Goal: Information Seeking & Learning: Compare options

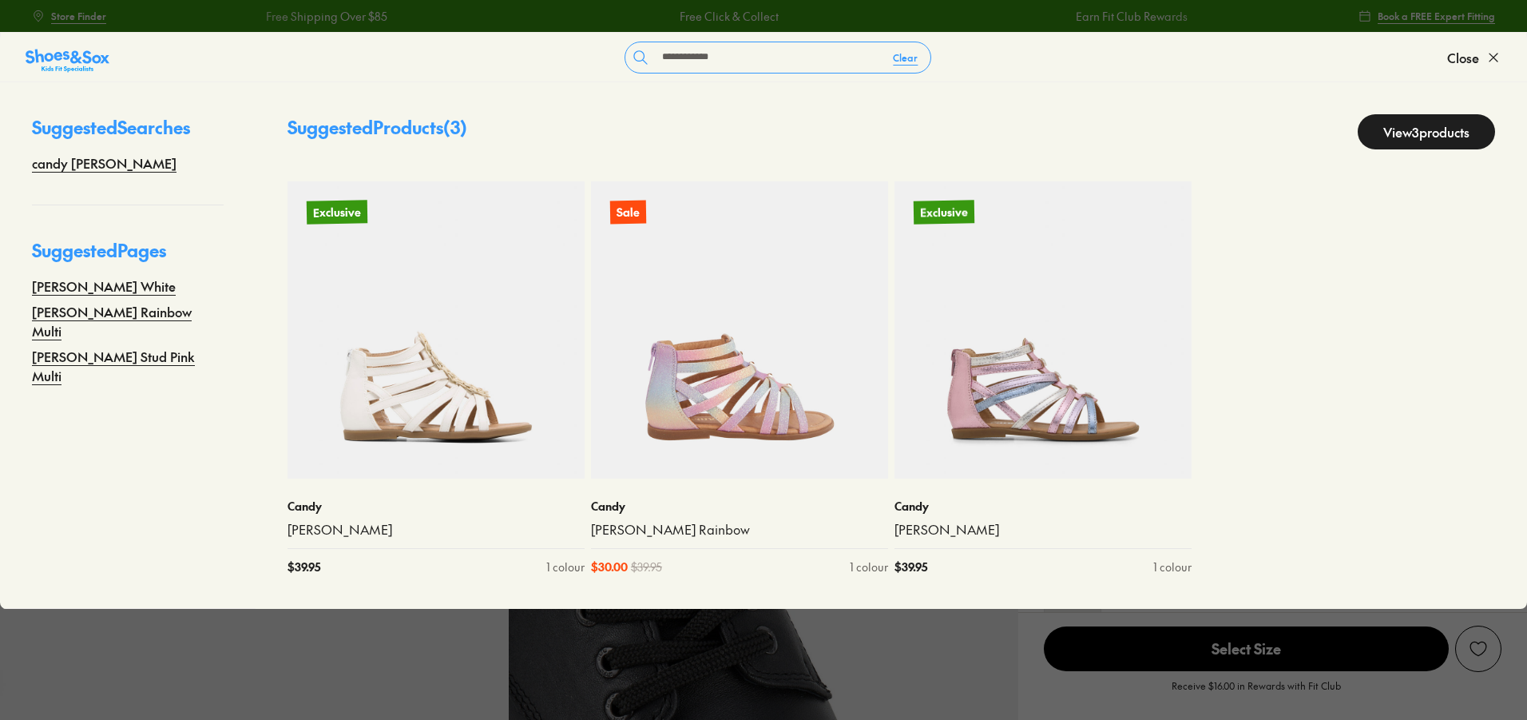
select select "*"
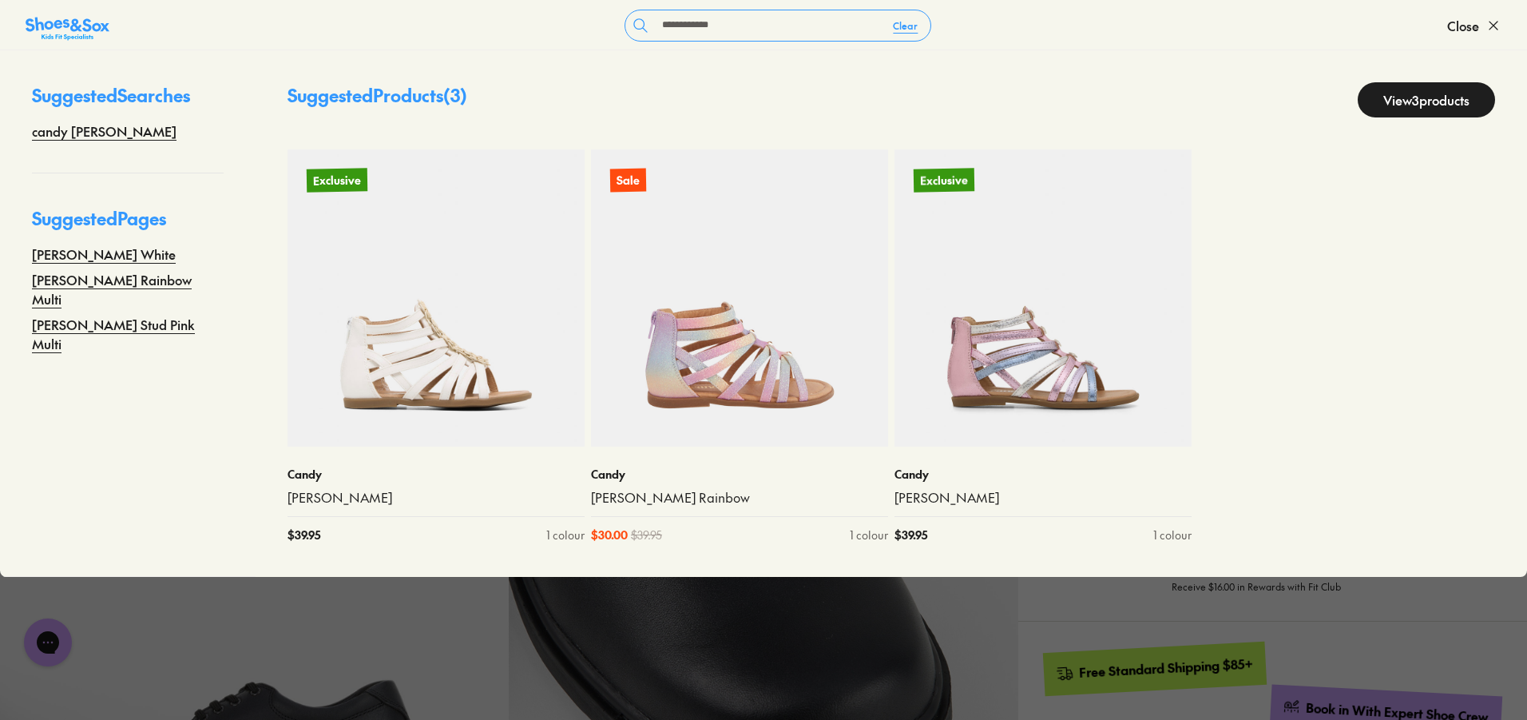
scroll to position [240, 0]
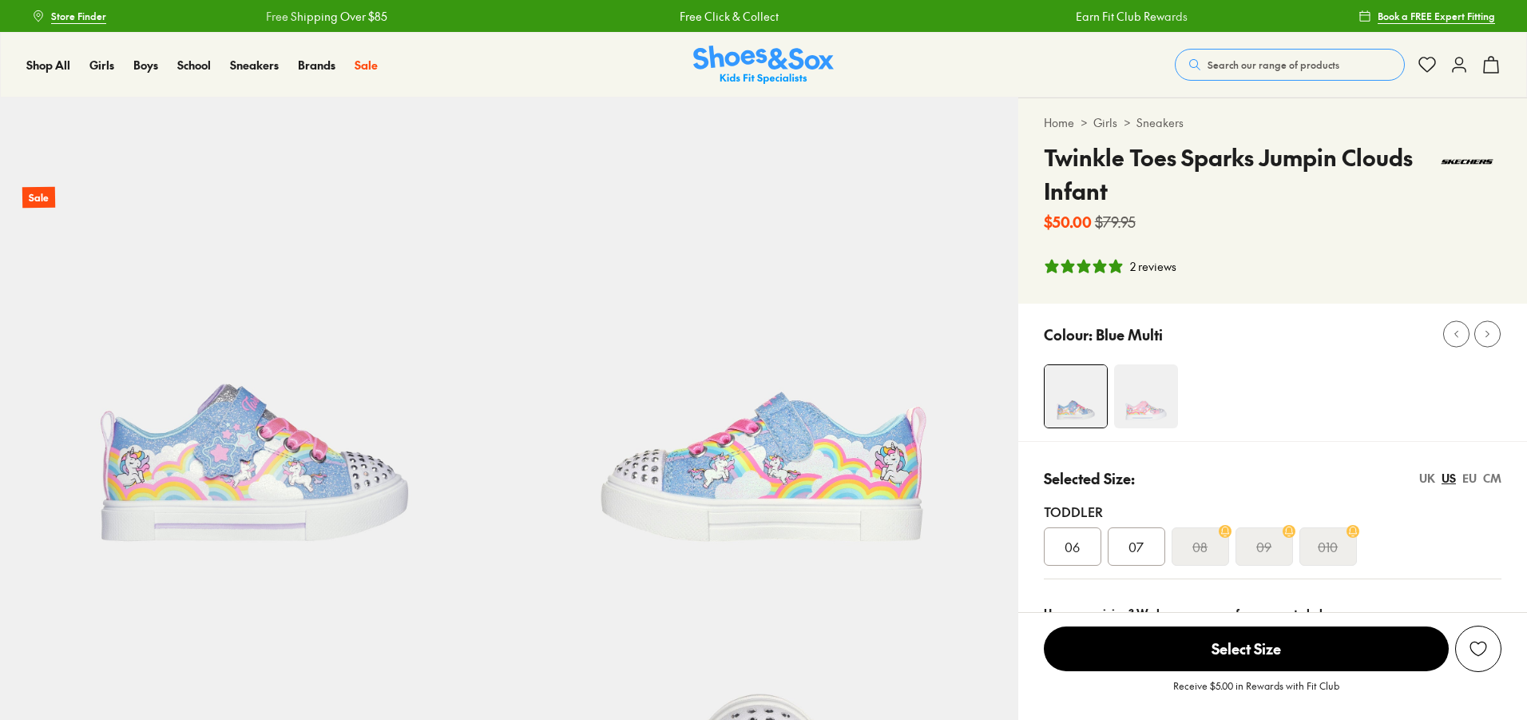
select select "*"
click at [1286, 52] on button "Search our range of products" at bounding box center [1290, 65] width 230 height 32
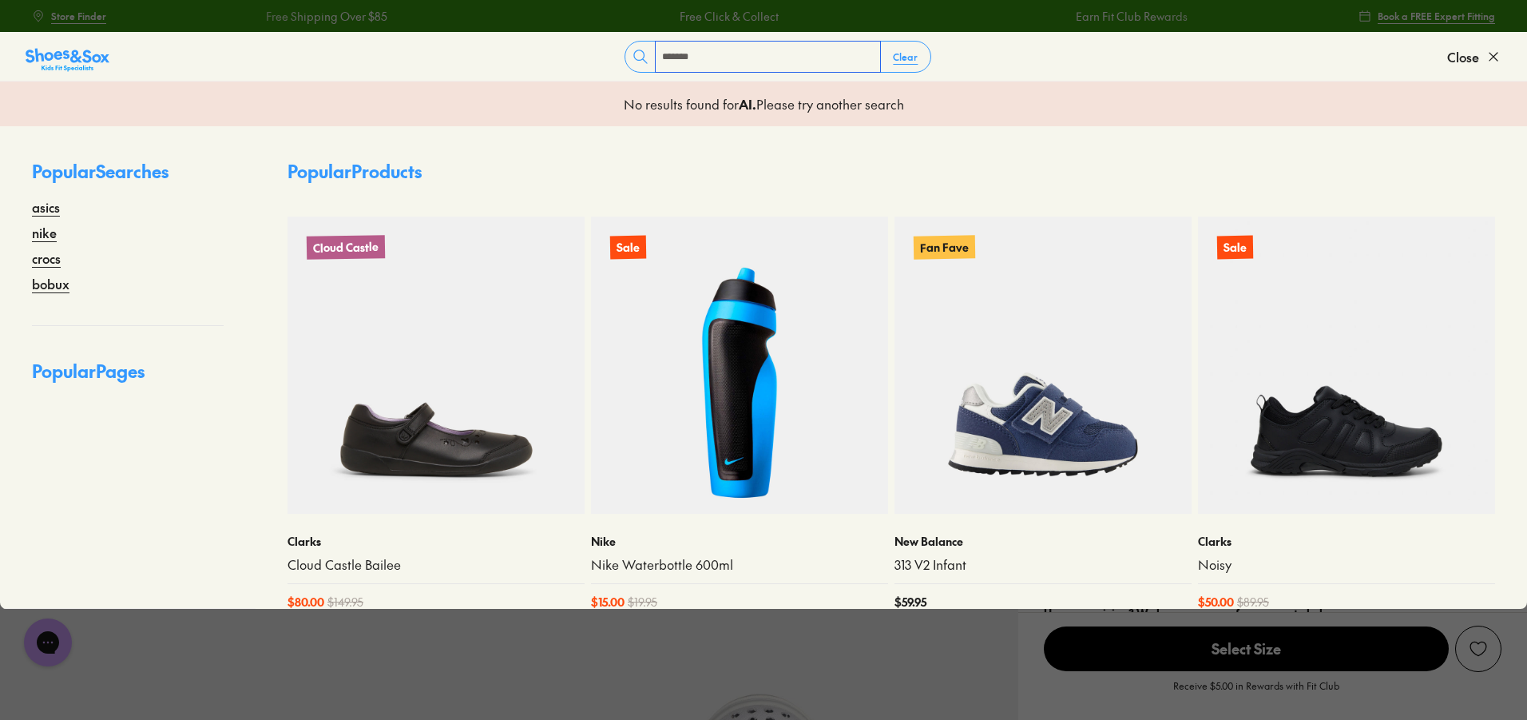
type input "*******"
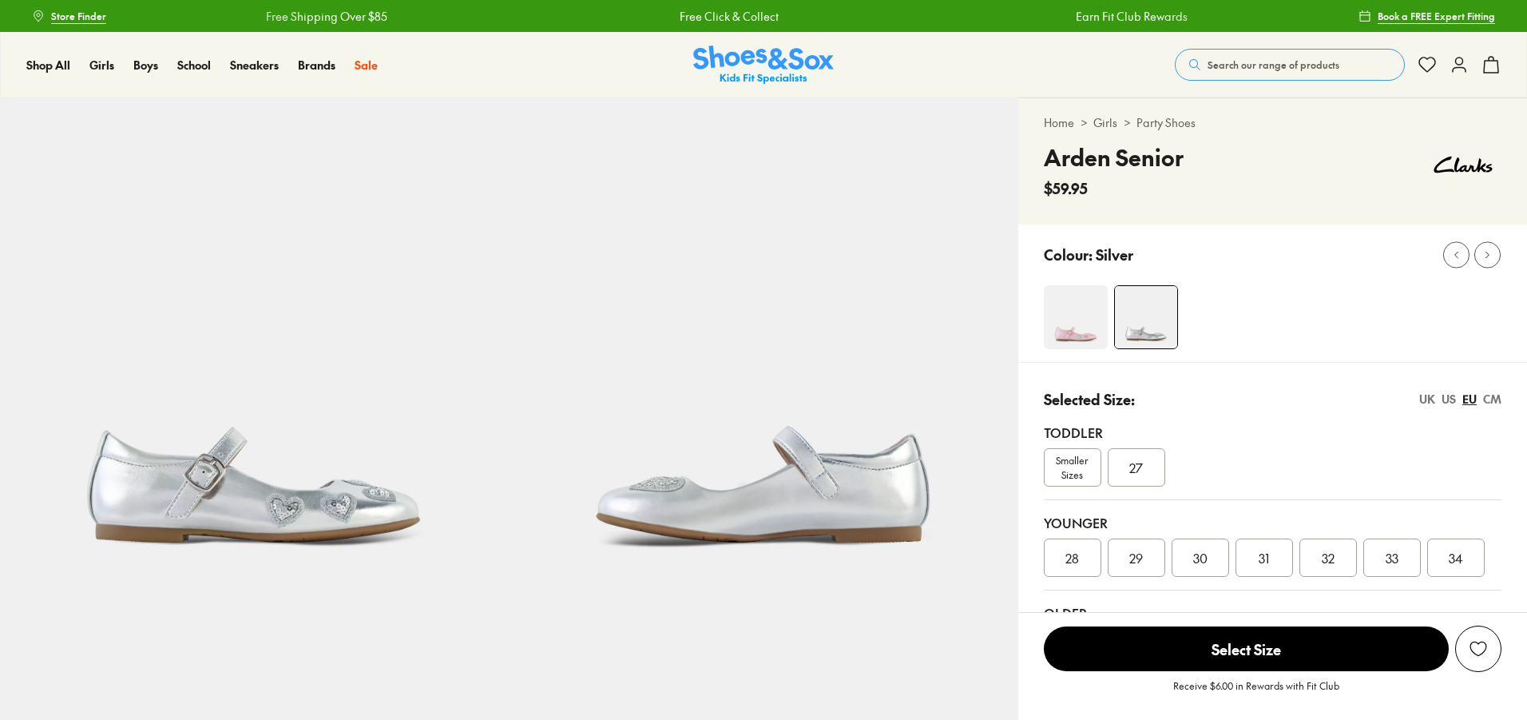
select select "*"
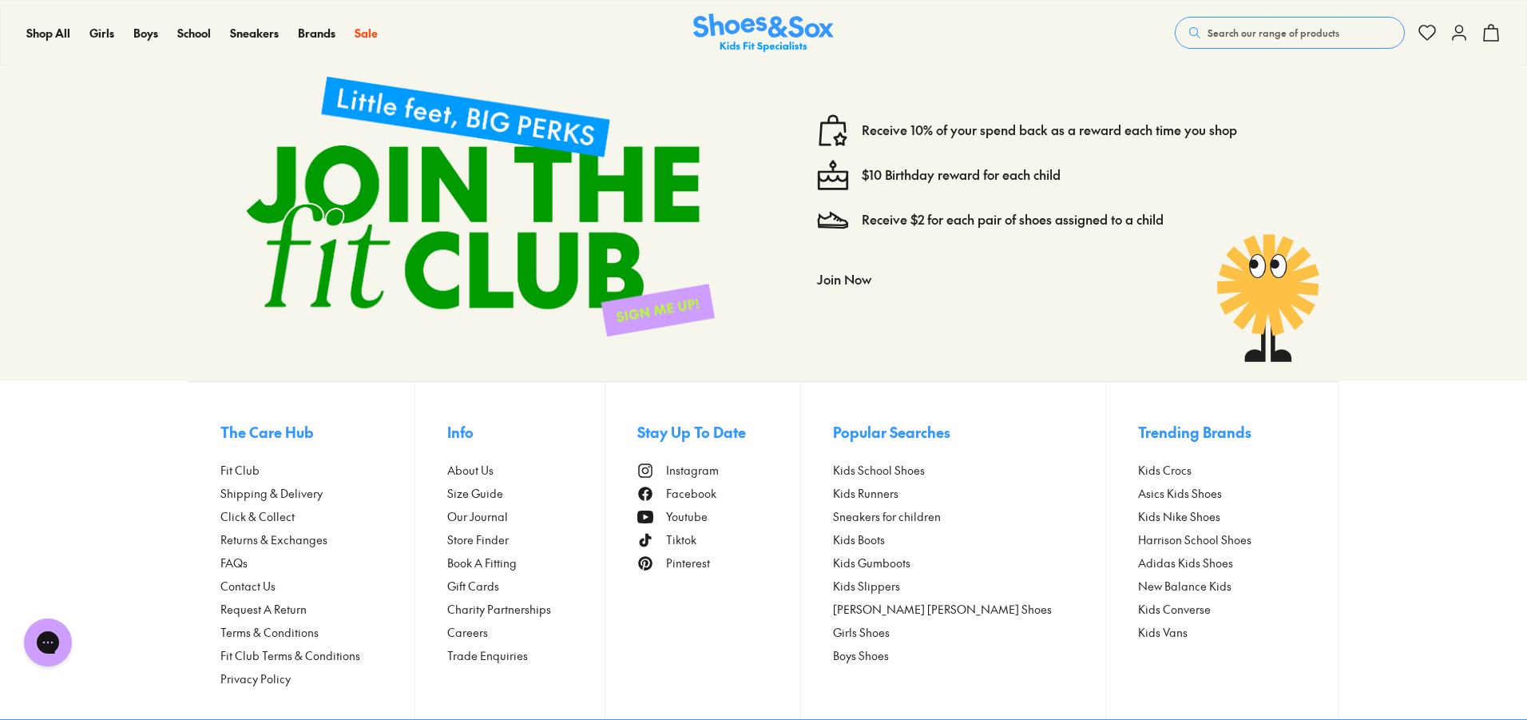
scroll to position [2998, 0]
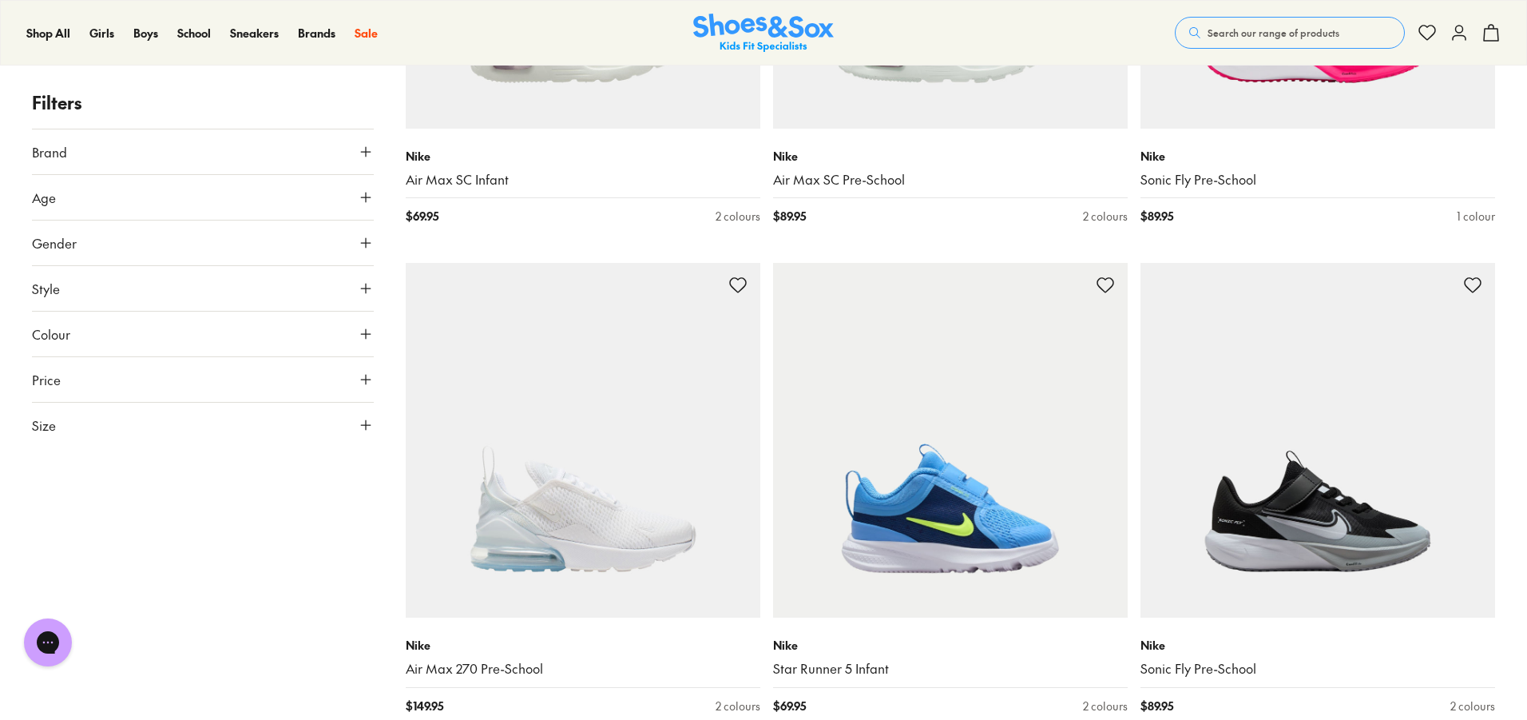
scroll to position [3195, 0]
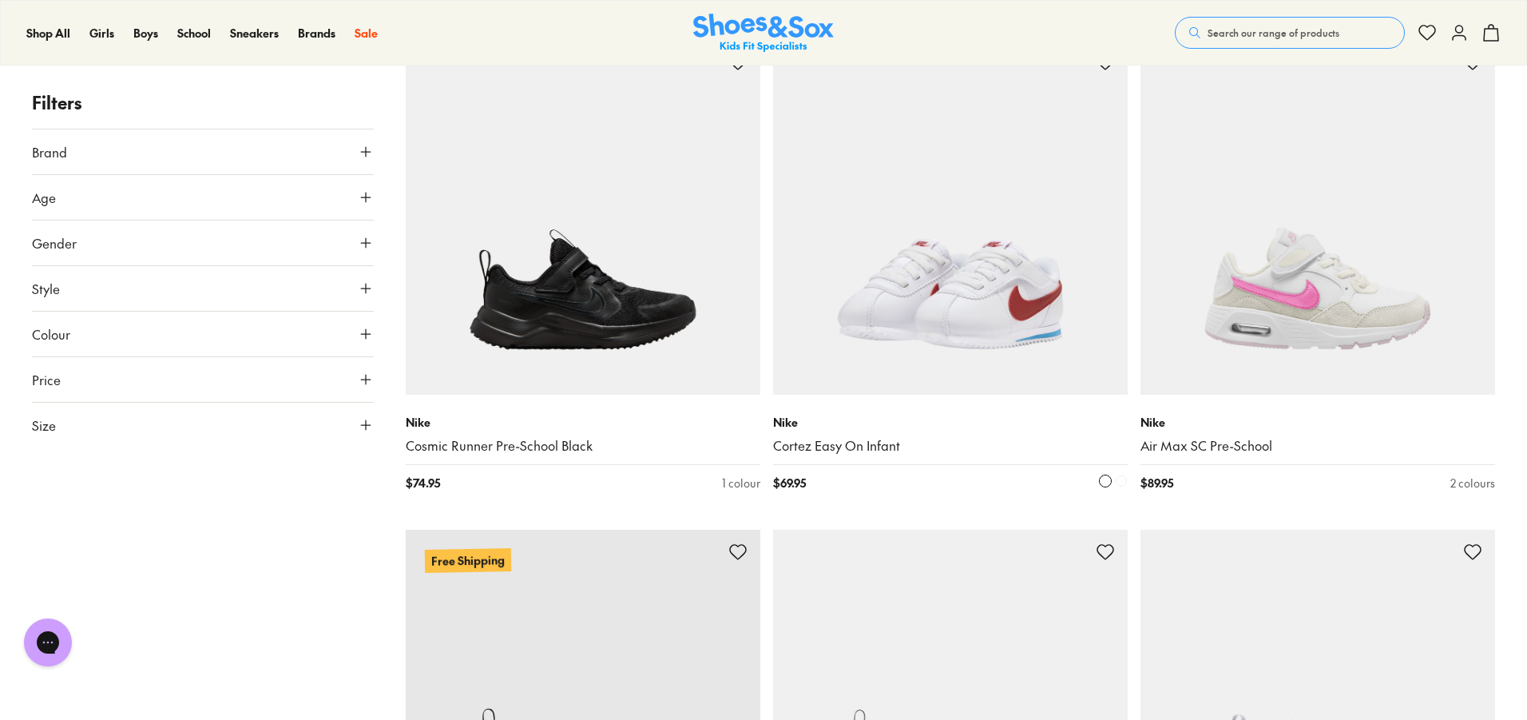
scroll to position [7269, 0]
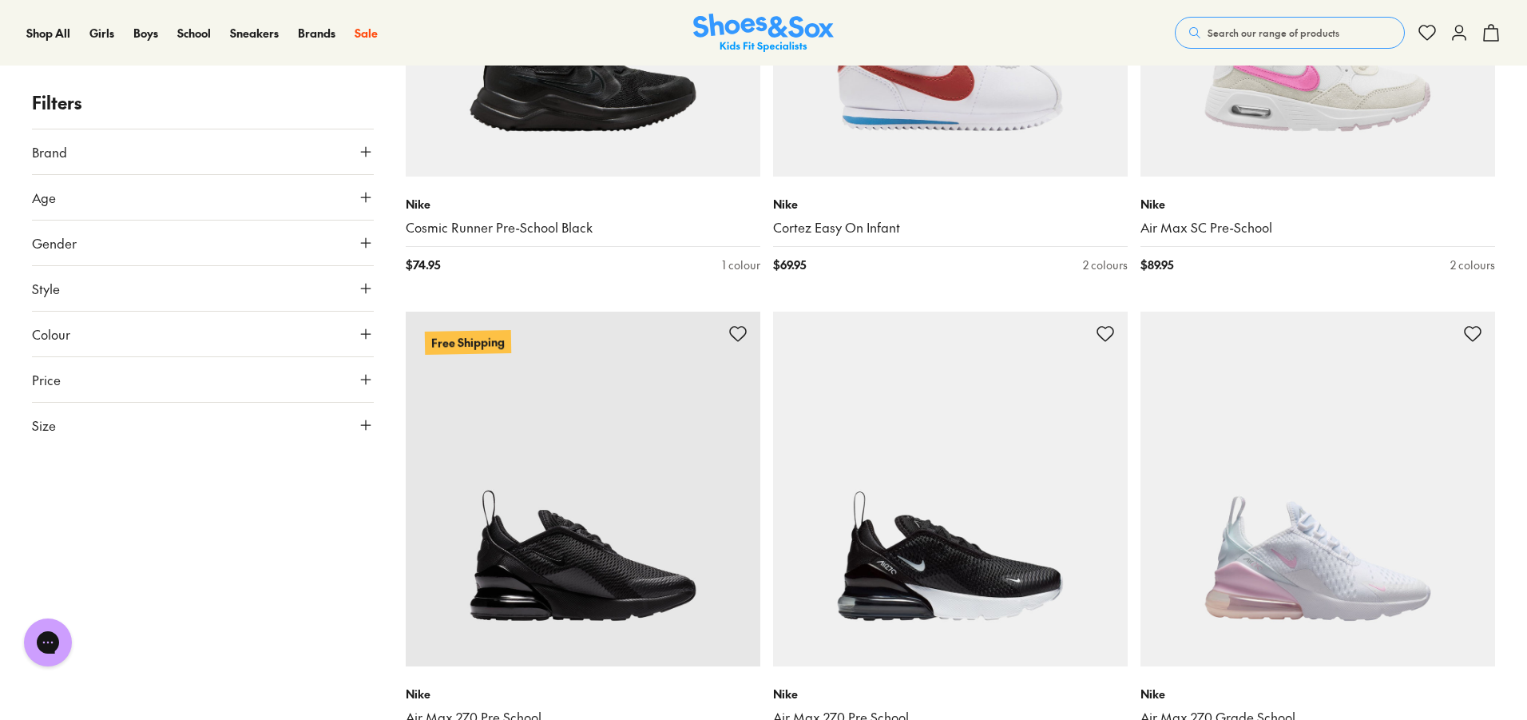
click at [1381, 27] on button "Search our range of products" at bounding box center [1290, 33] width 230 height 32
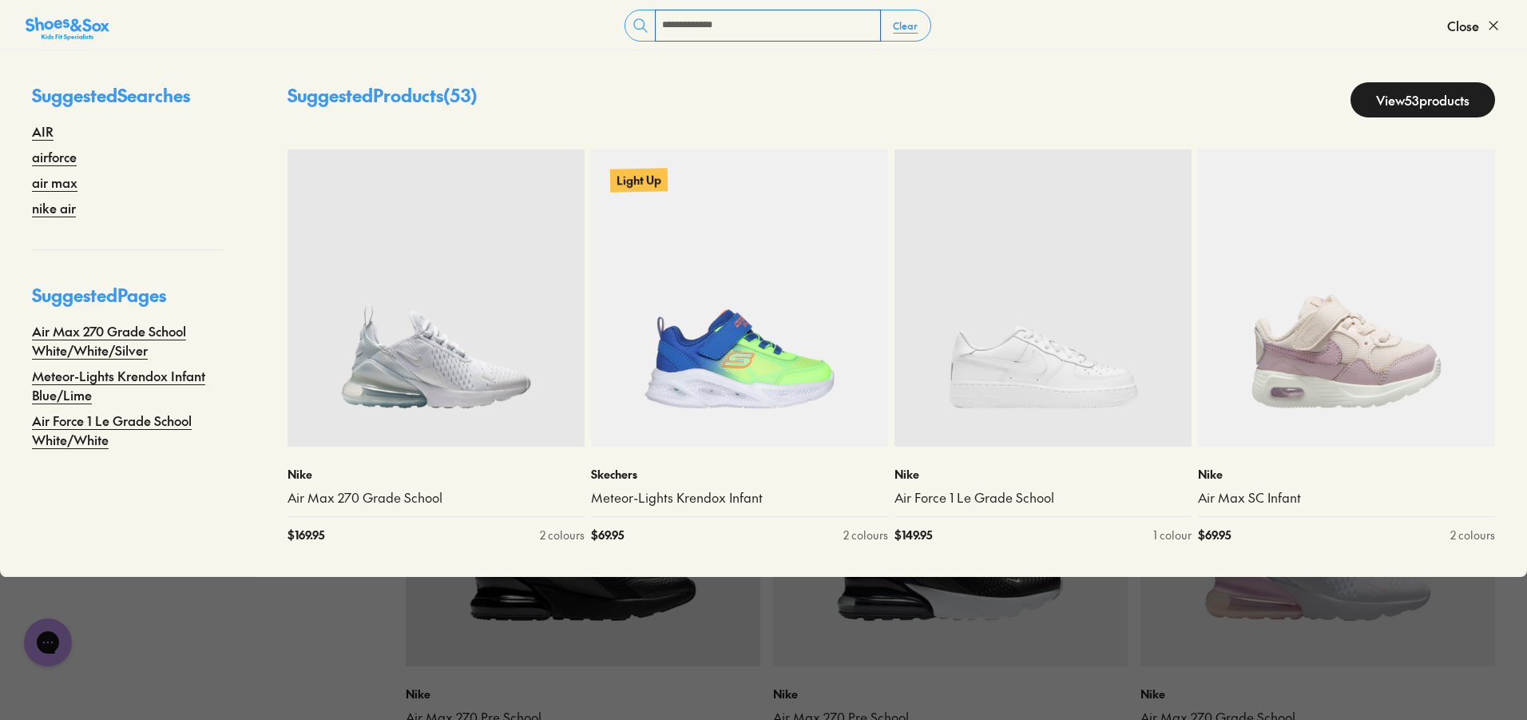
type input "**********"
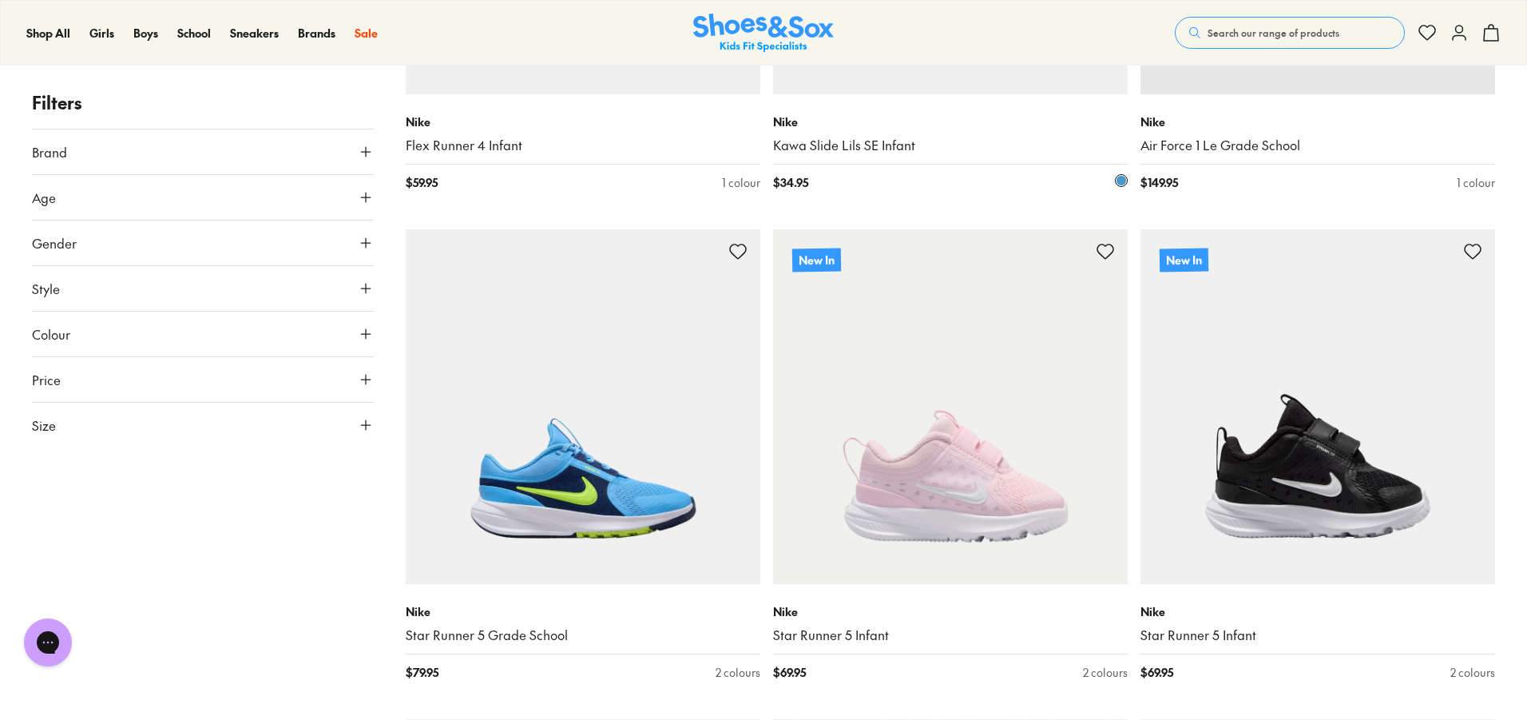
scroll to position [5831, 0]
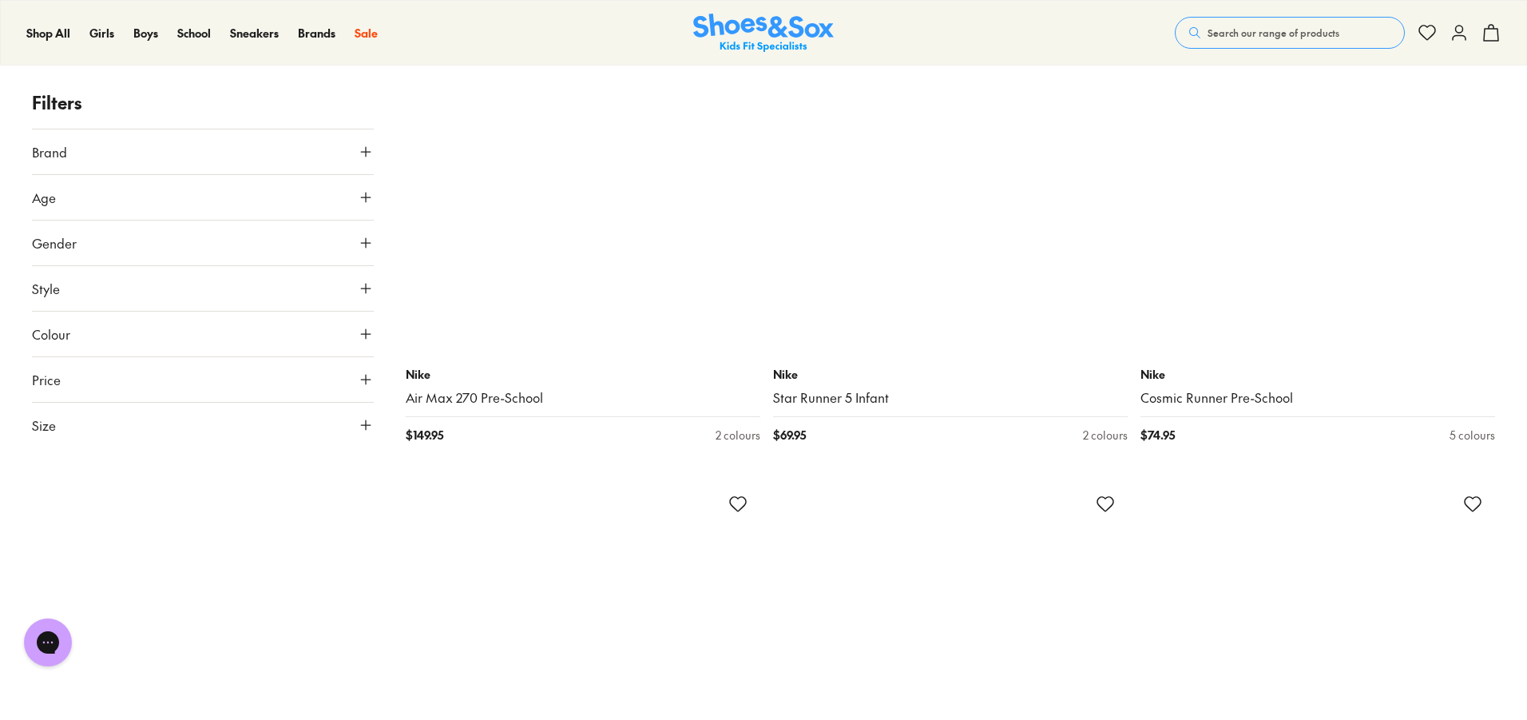
scroll to position [8228, 0]
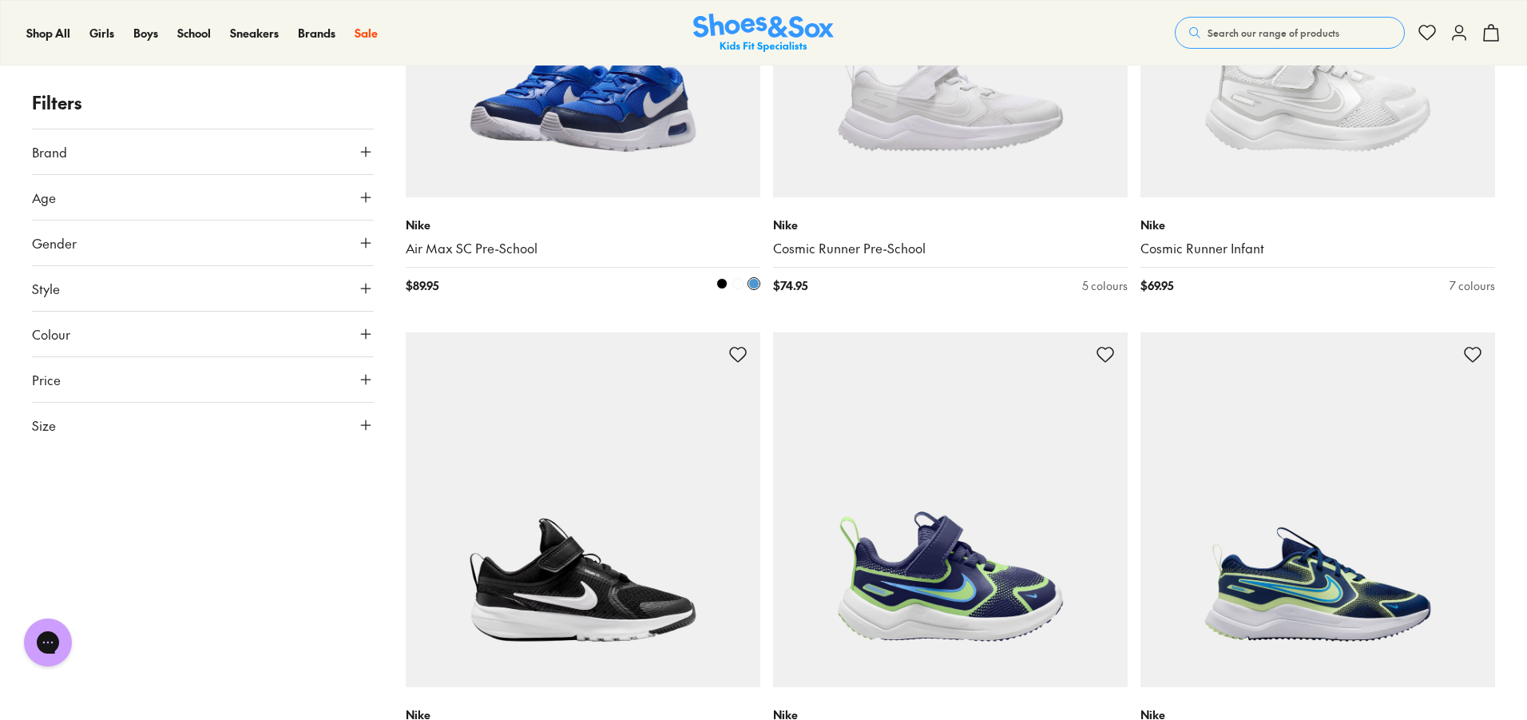
click at [725, 162] on img at bounding box center [583, 20] width 355 height 355
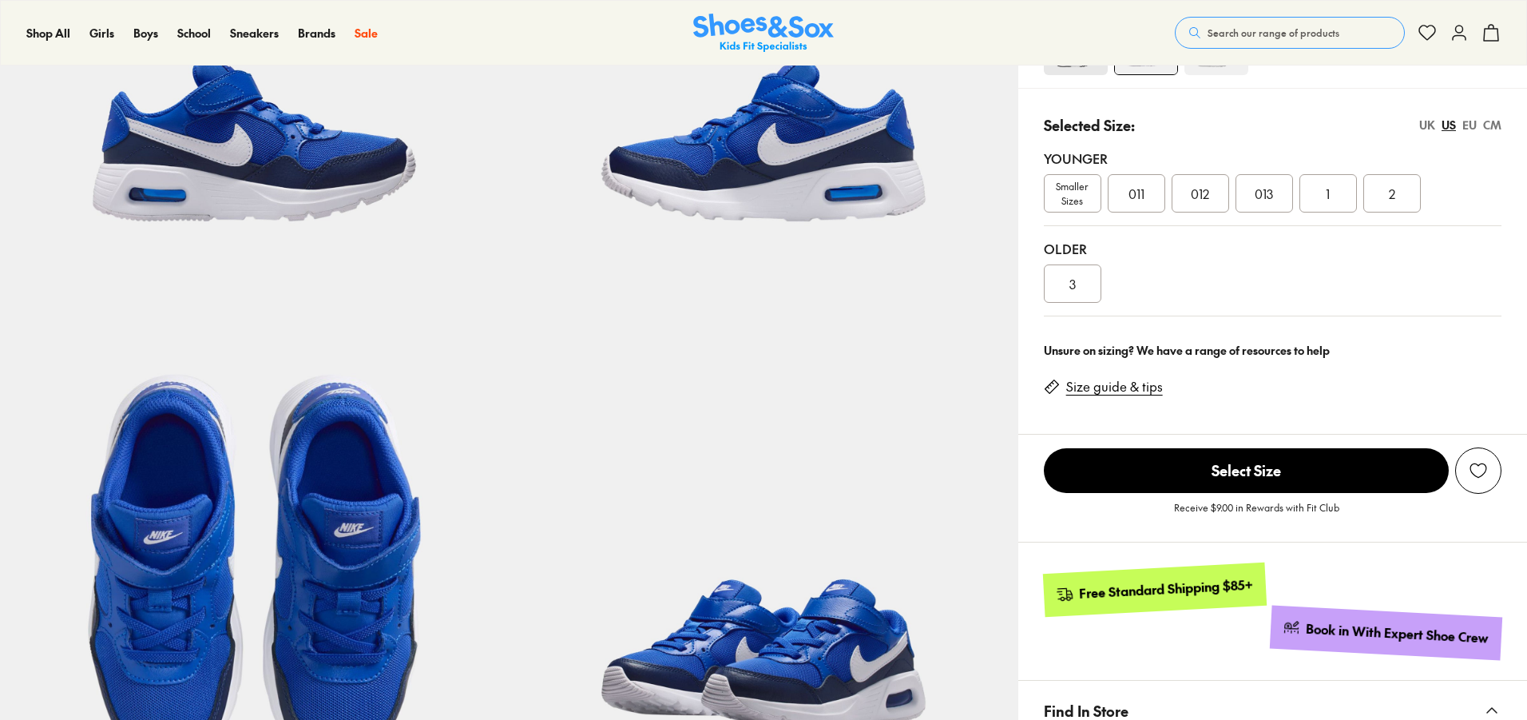
scroll to position [315, 0]
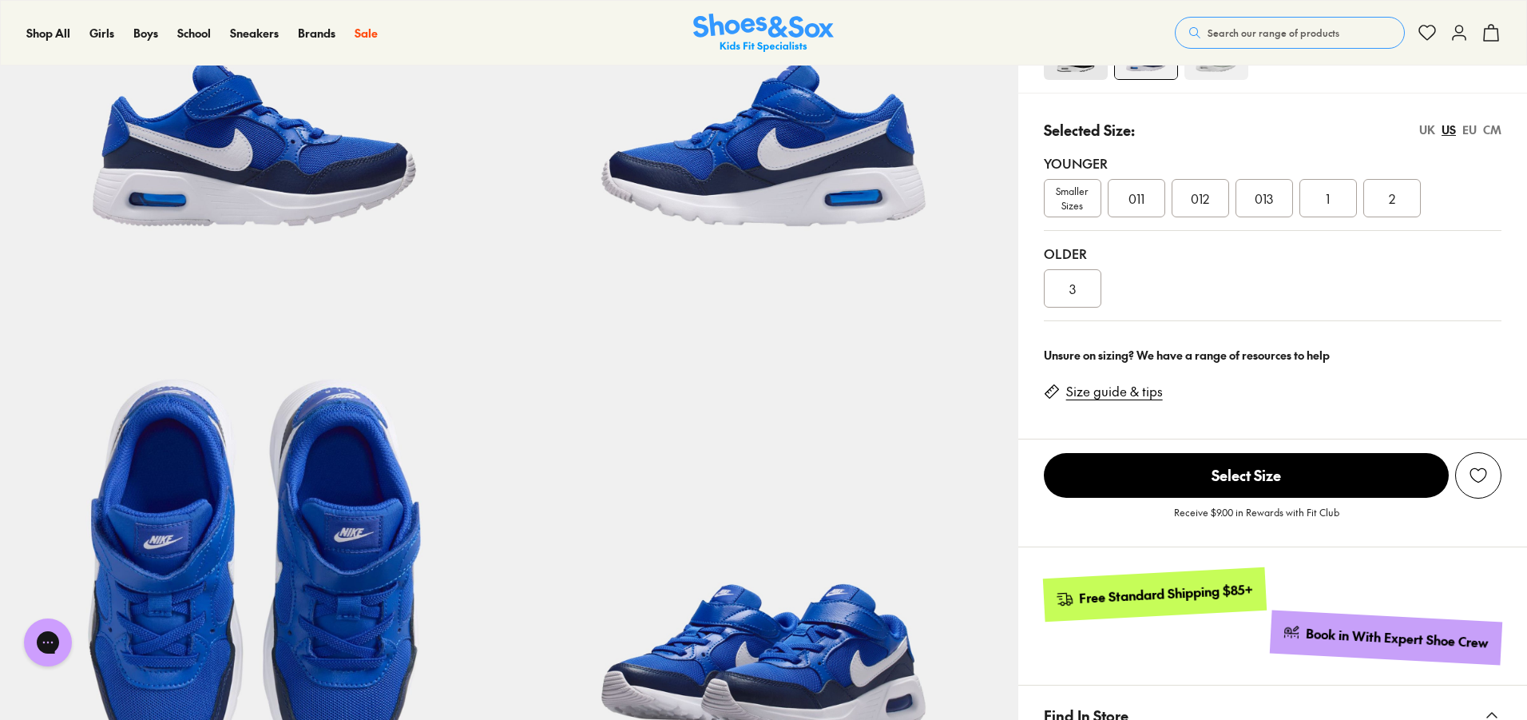
select select "*"
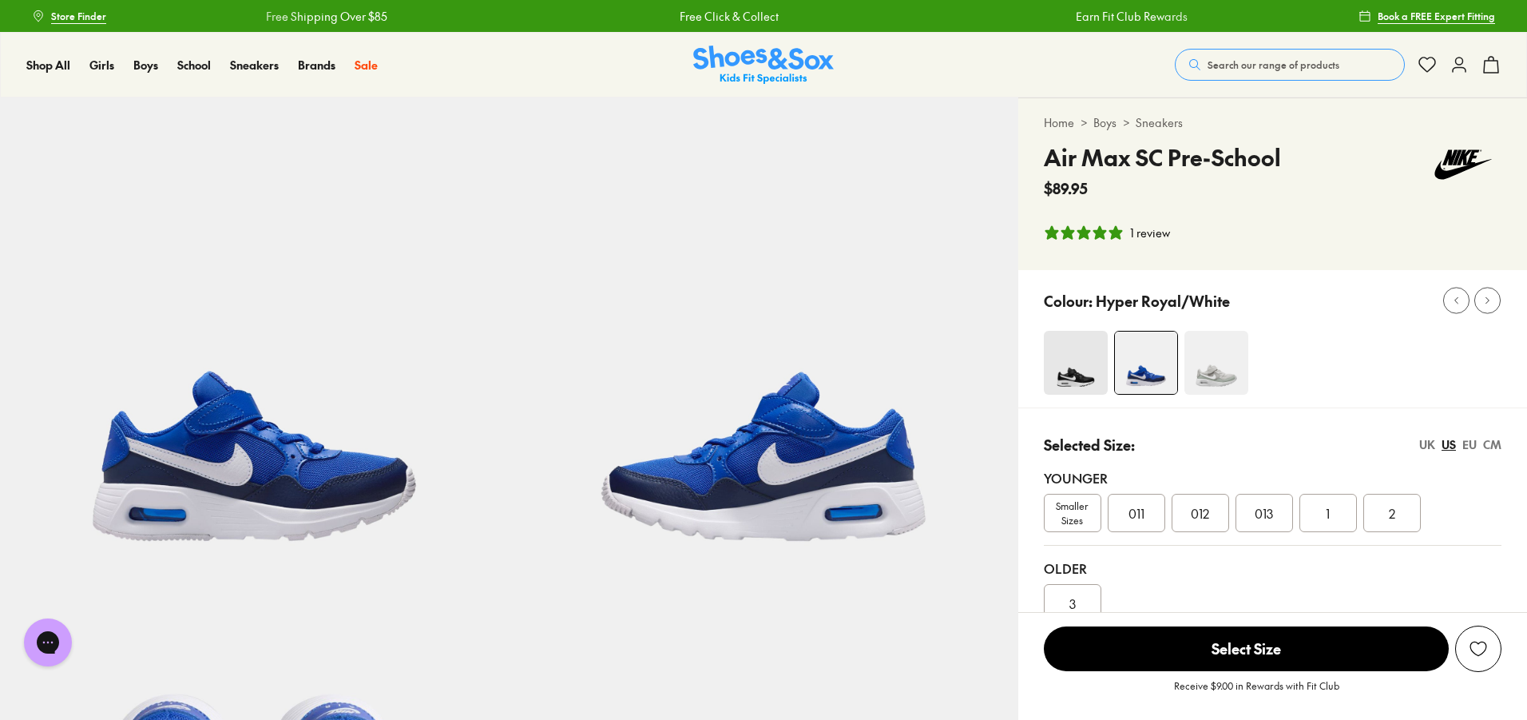
scroll to position [0, 0]
click at [1067, 359] on img at bounding box center [1076, 363] width 64 height 64
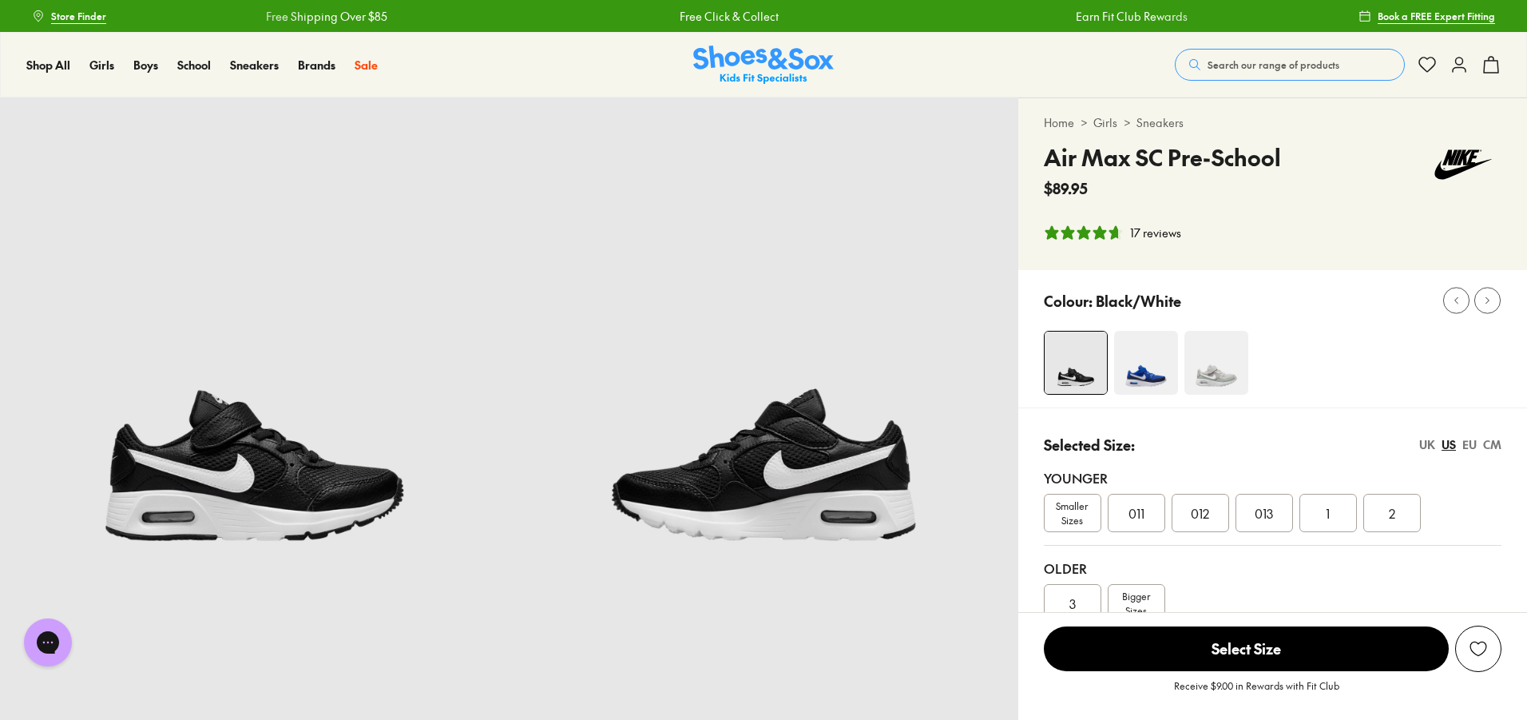
select select "*"
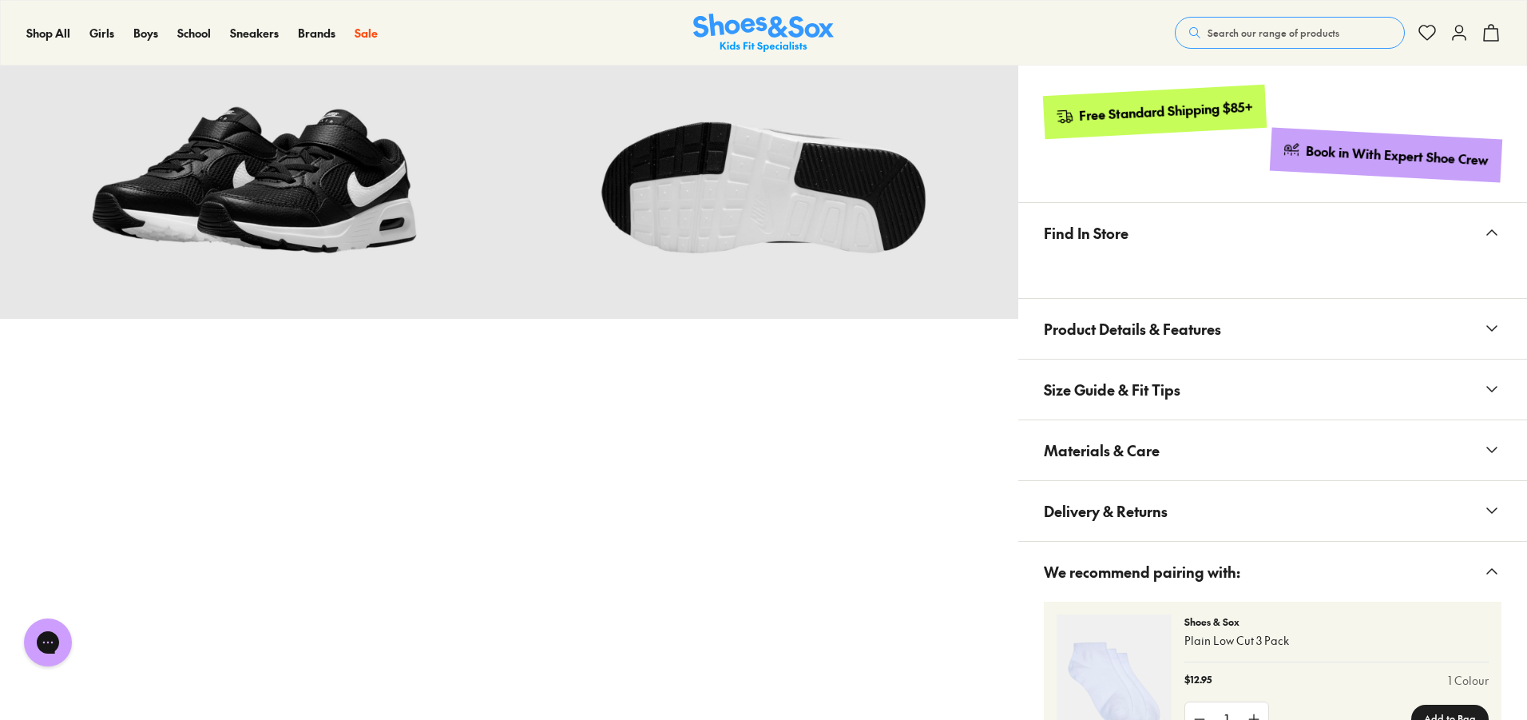
scroll to position [799, 0]
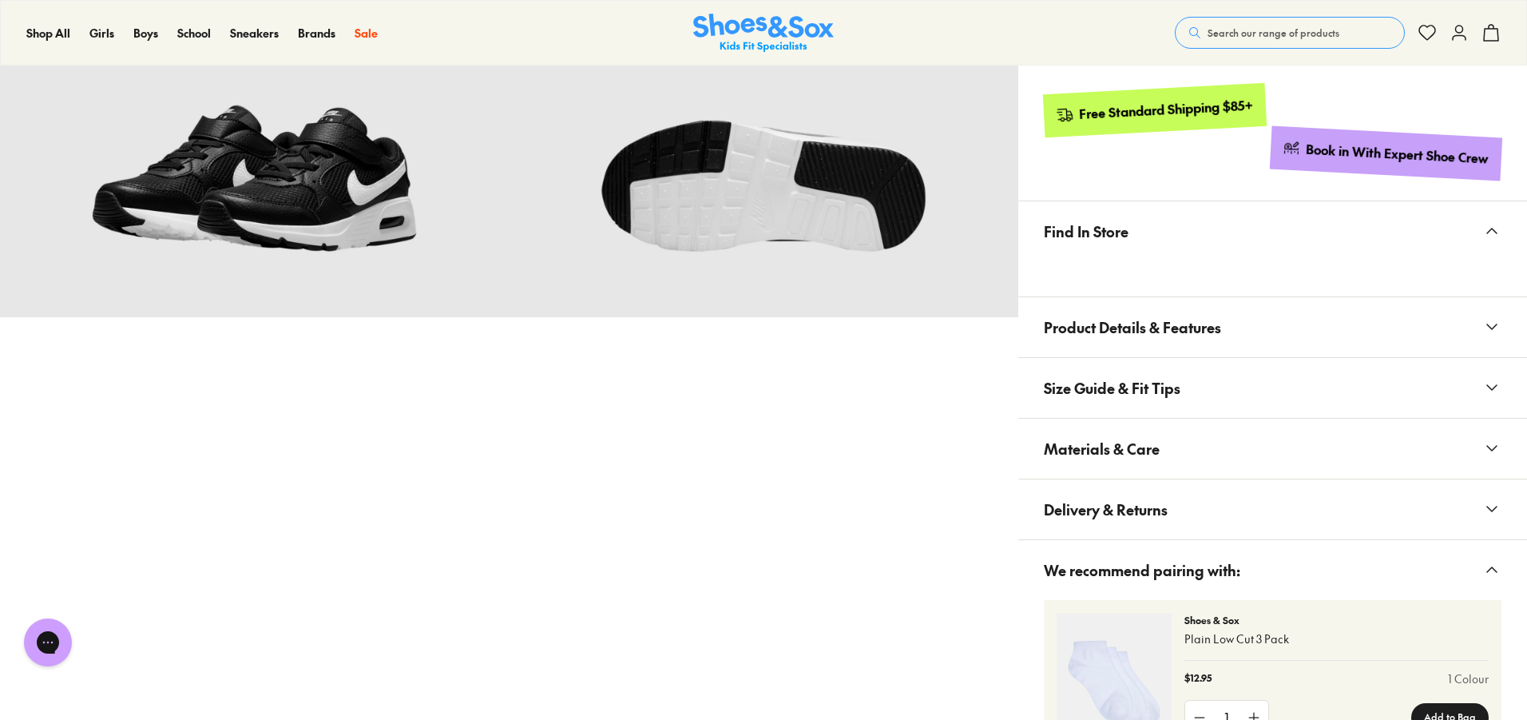
click at [1262, 430] on button "Materials & Care" at bounding box center [1273, 449] width 509 height 60
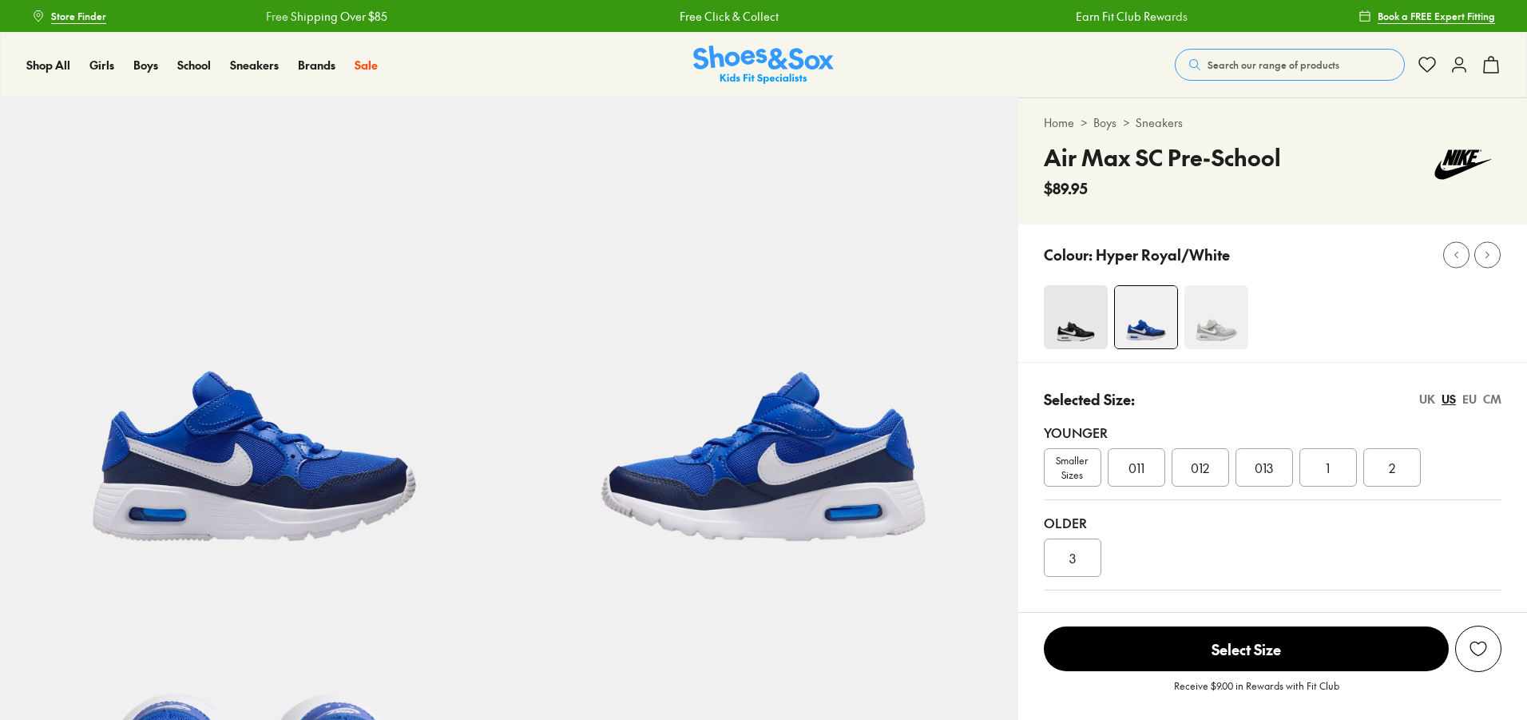
select select "*"
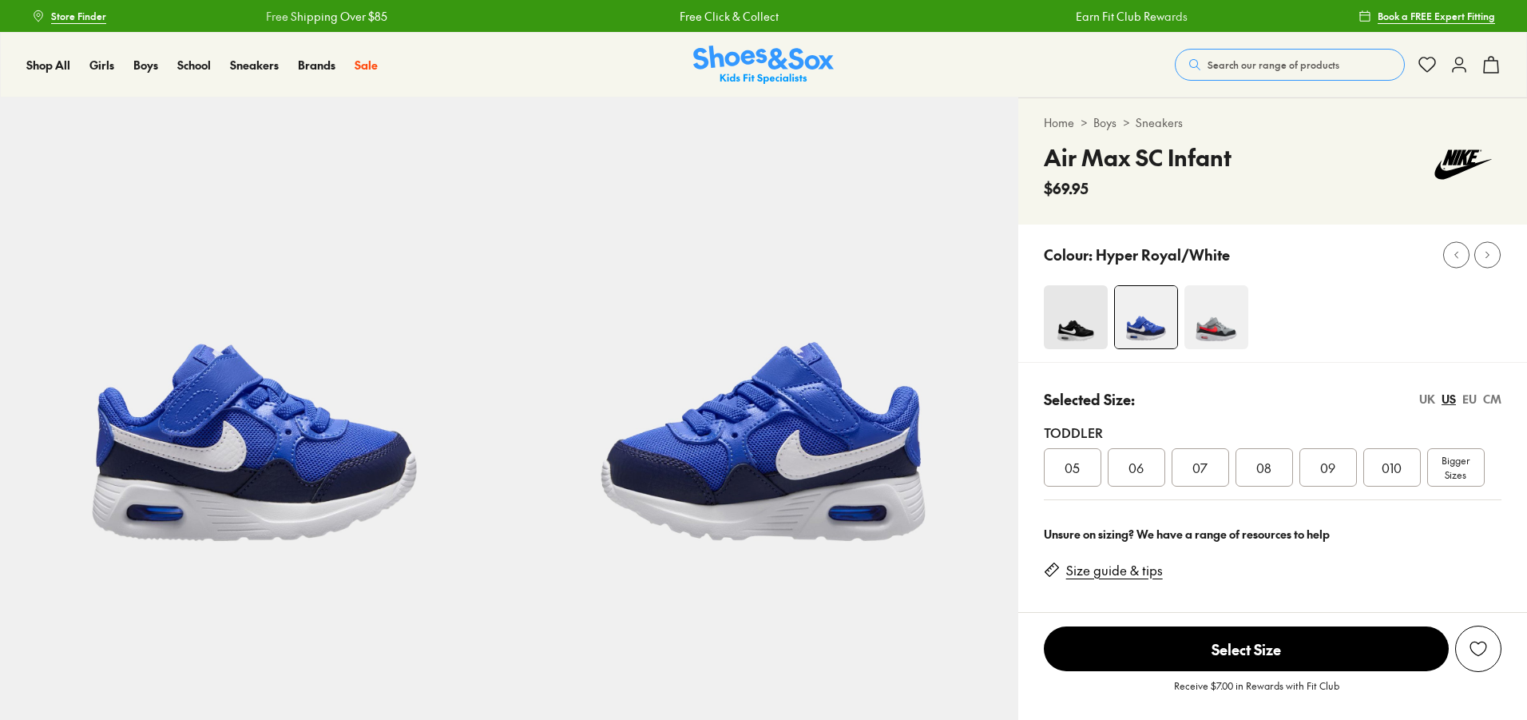
click at [1087, 336] on img at bounding box center [1076, 317] width 64 height 64
select select "*"
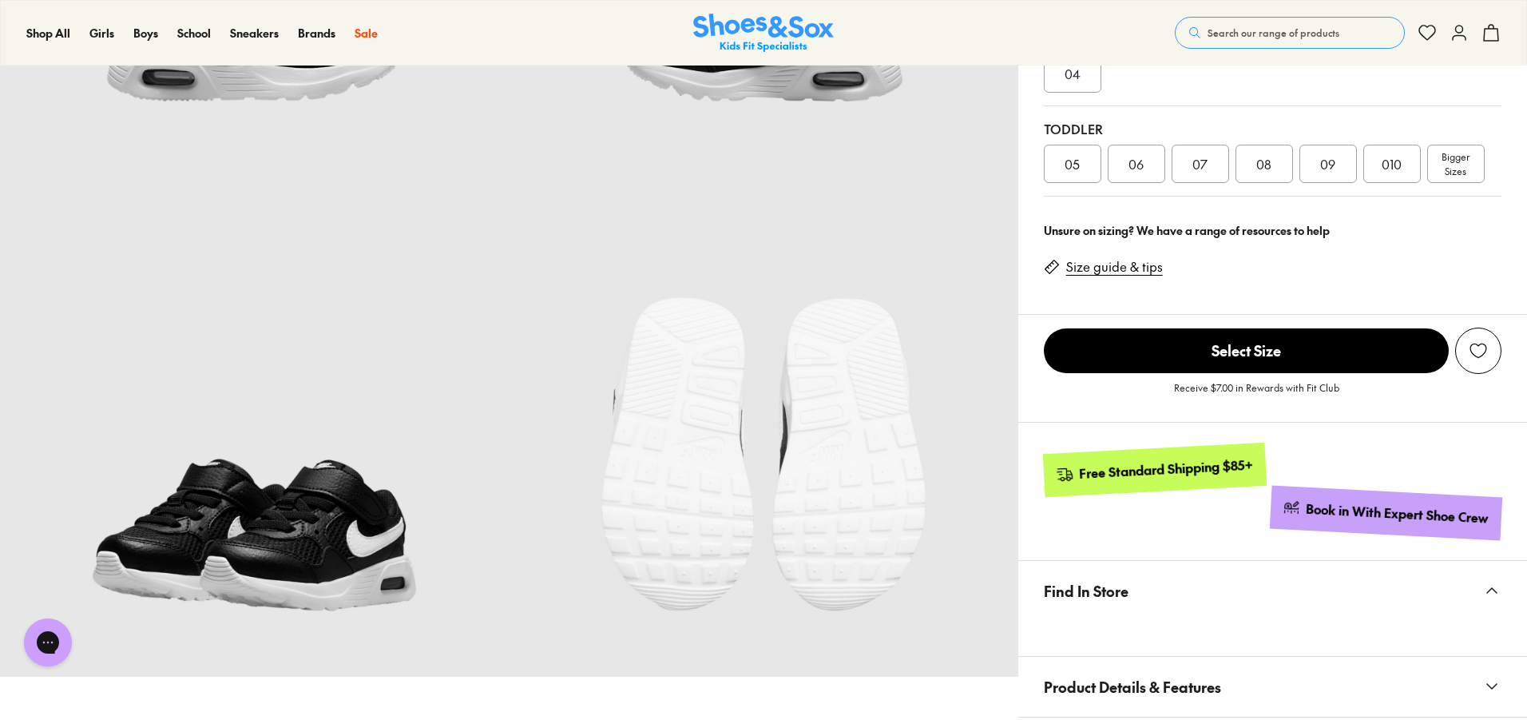
select select "*"
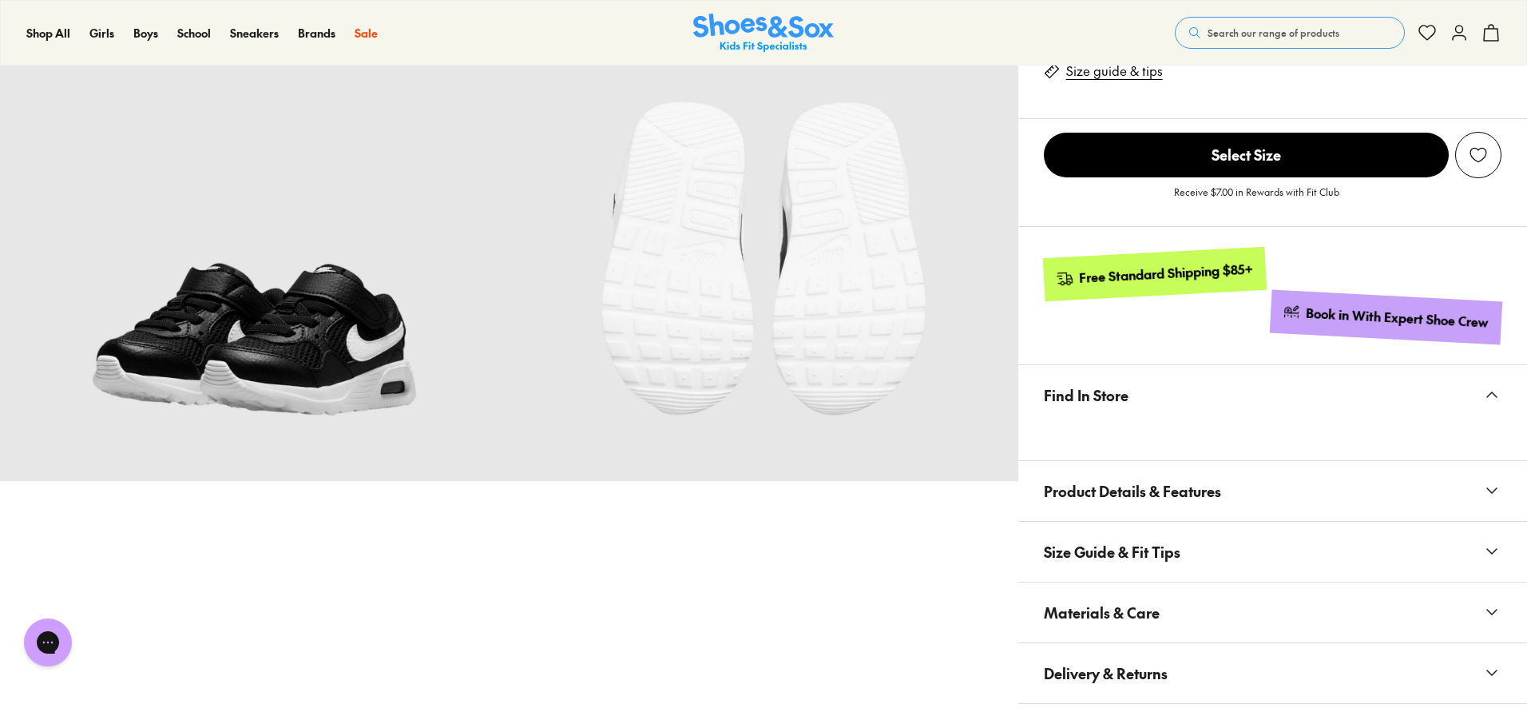
scroll to position [719, 0]
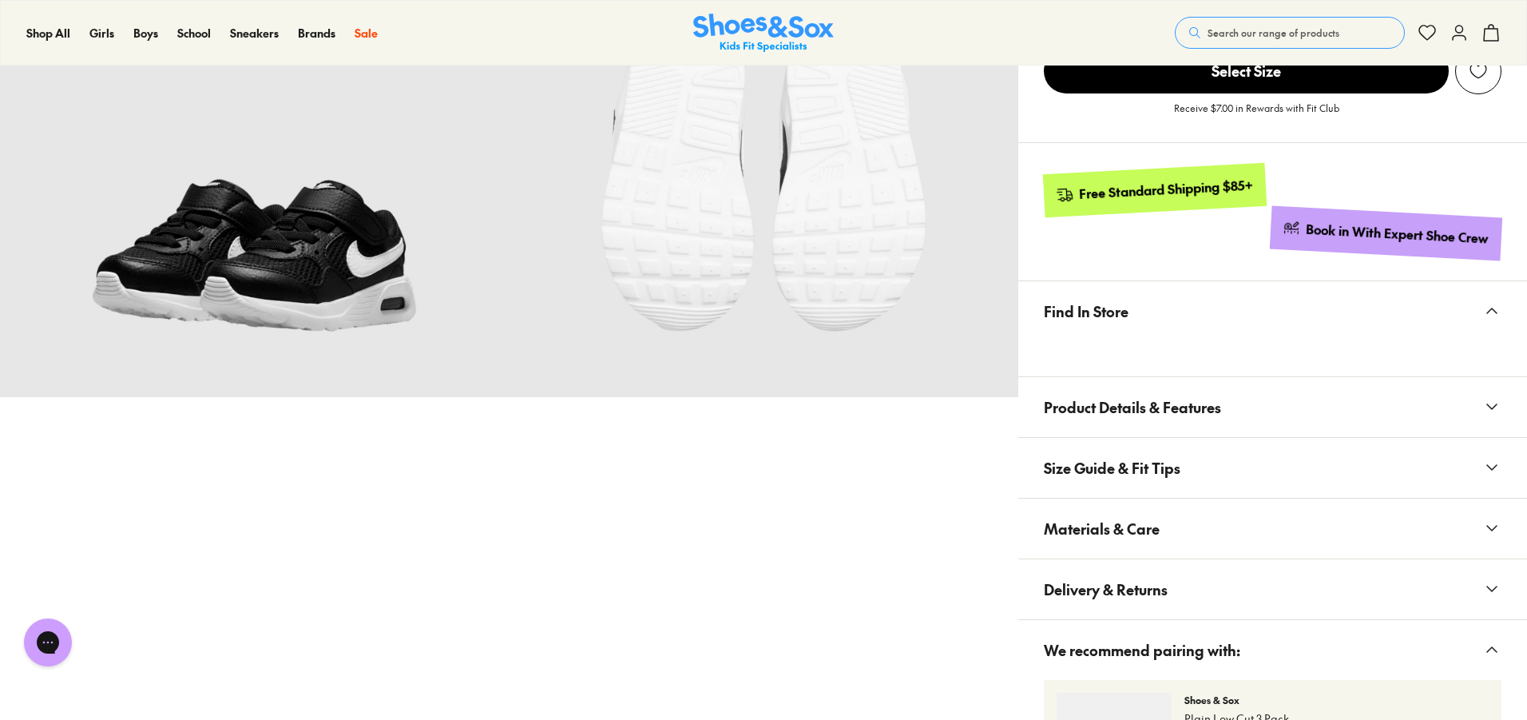
click at [1182, 541] on button "Materials & Care" at bounding box center [1273, 528] width 509 height 60
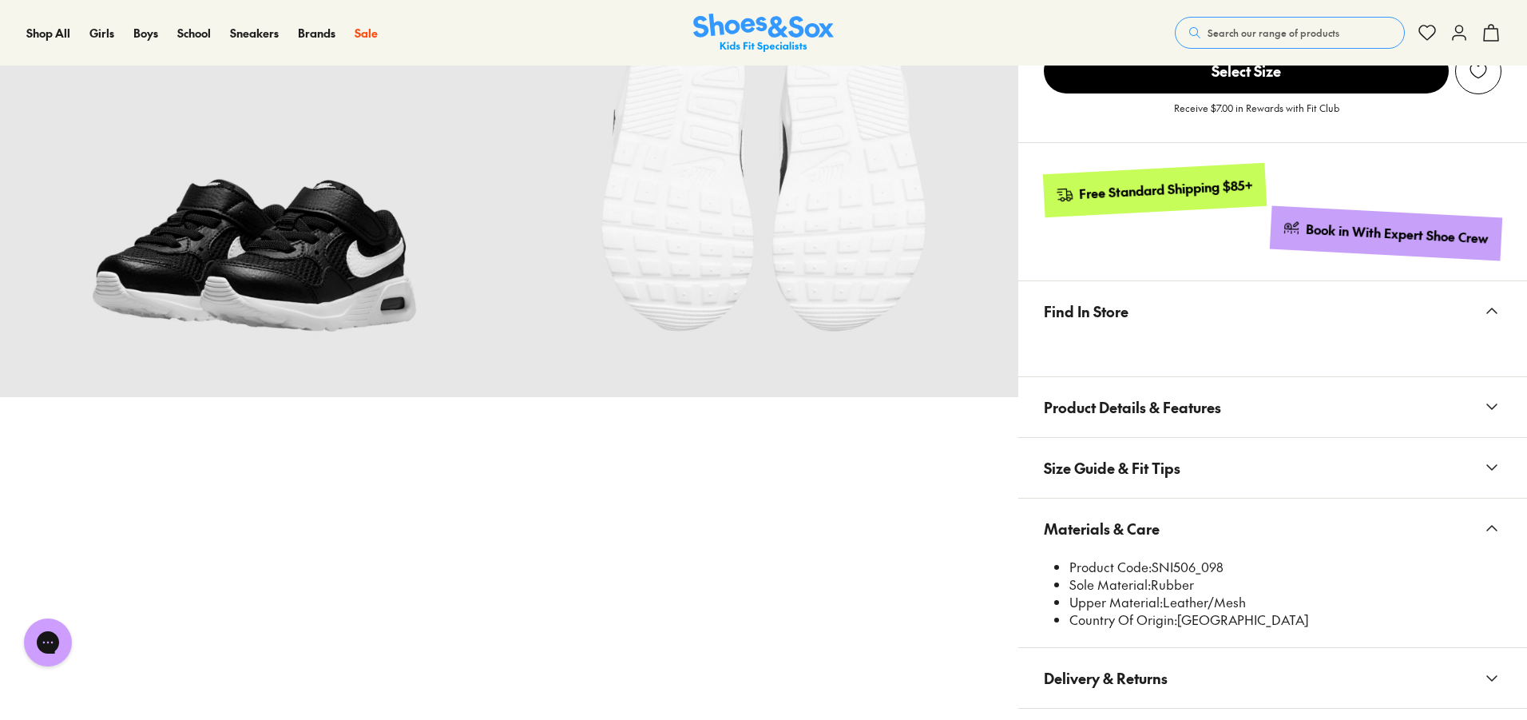
click at [1256, 27] on span "Search our range of products" at bounding box center [1274, 33] width 132 height 14
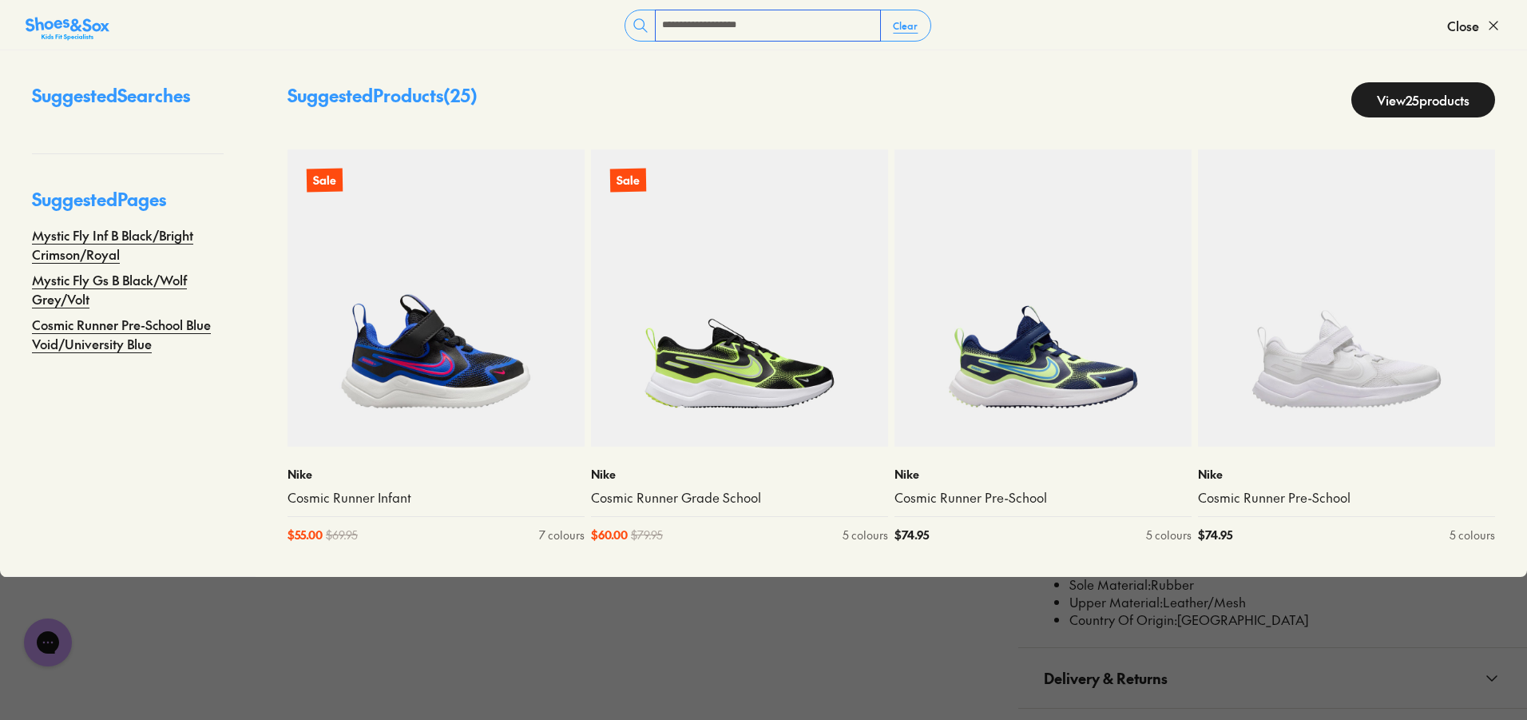
type input "**********"
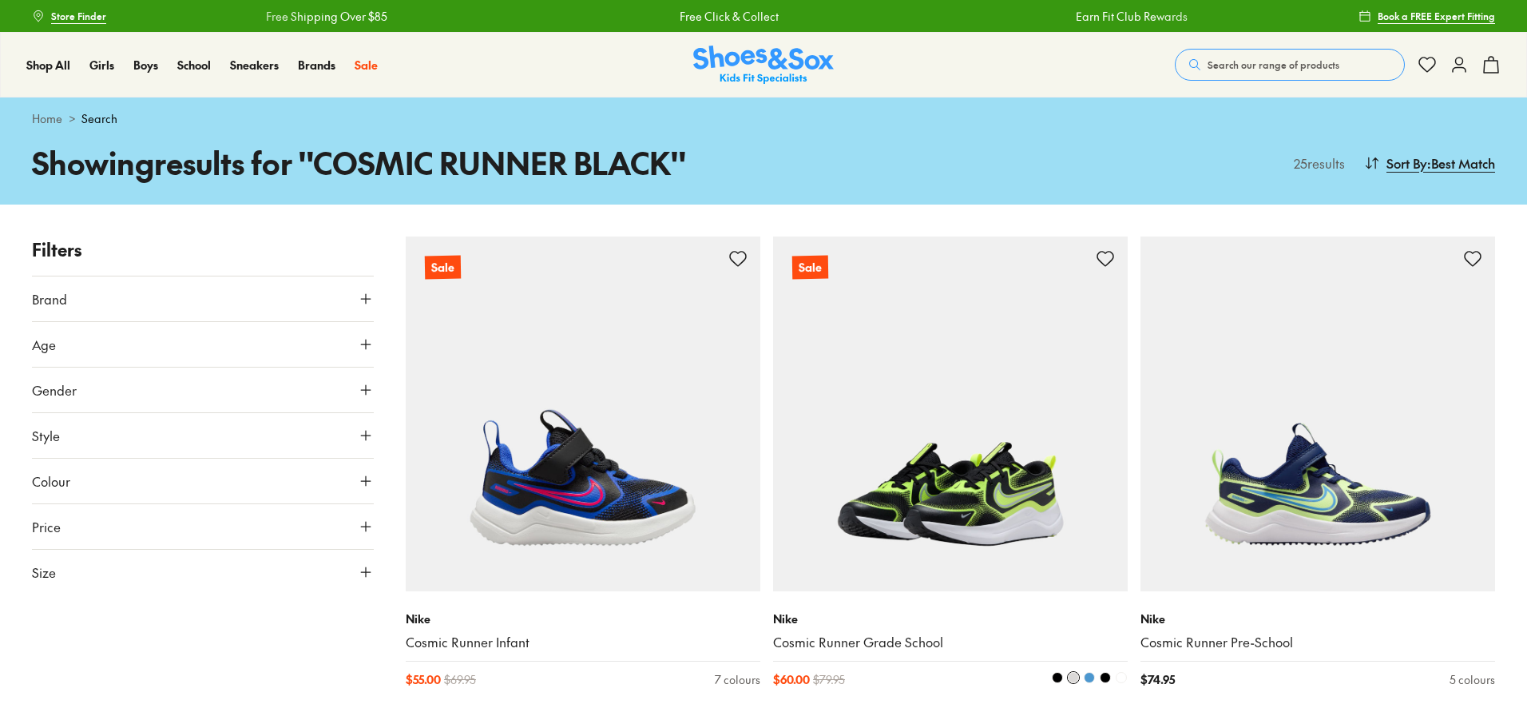
drag, startPoint x: 1077, startPoint y: 299, endPoint x: 1078, endPoint y: 340, distance: 40.7
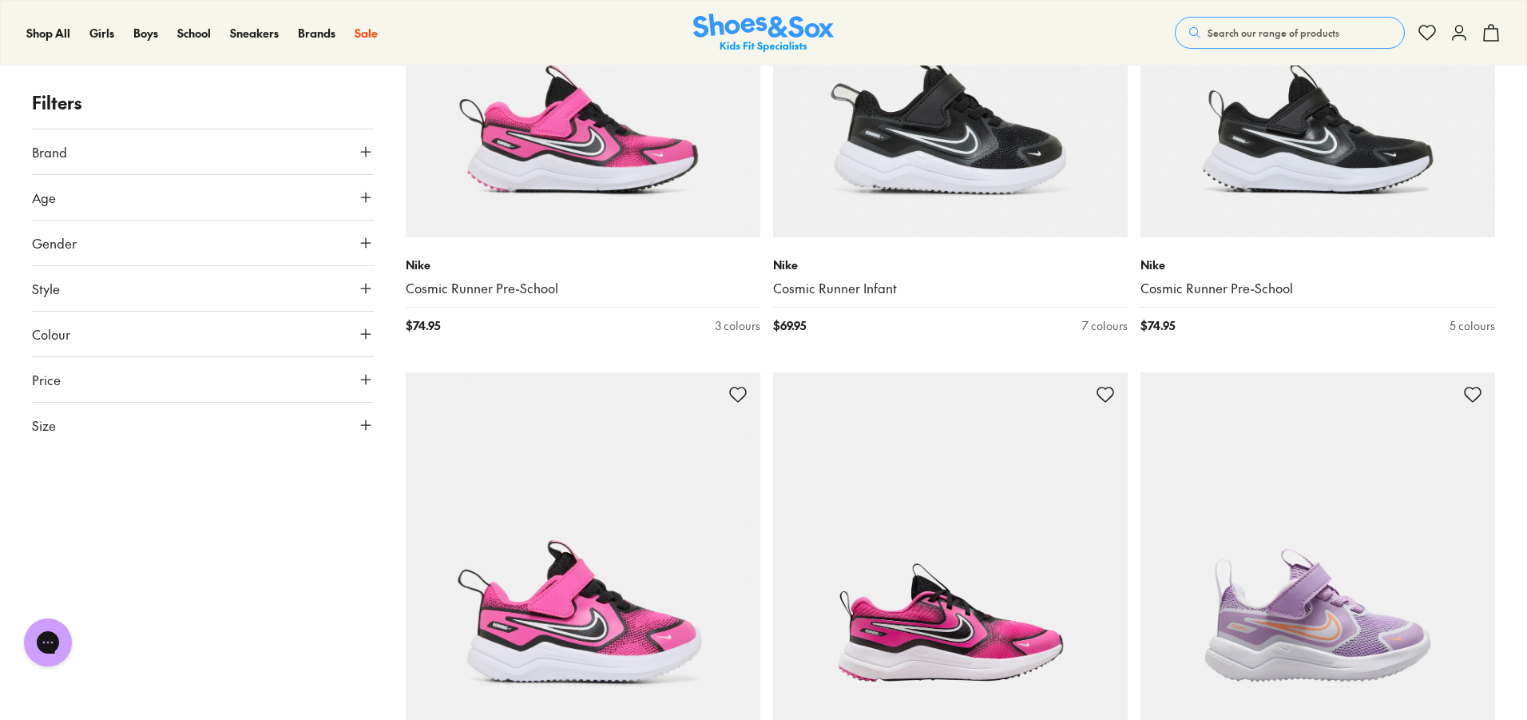
scroll to position [1598, 0]
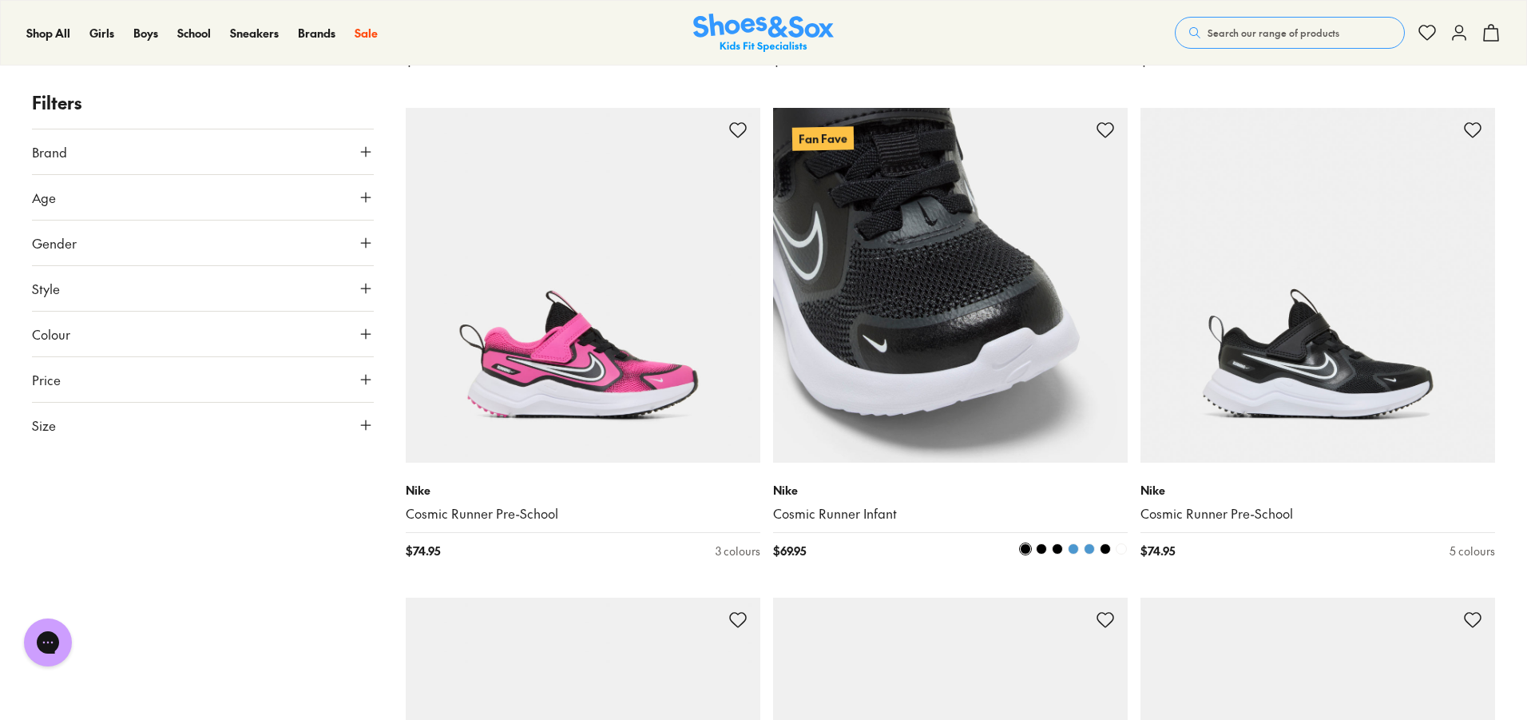
click at [880, 391] on img at bounding box center [950, 285] width 355 height 355
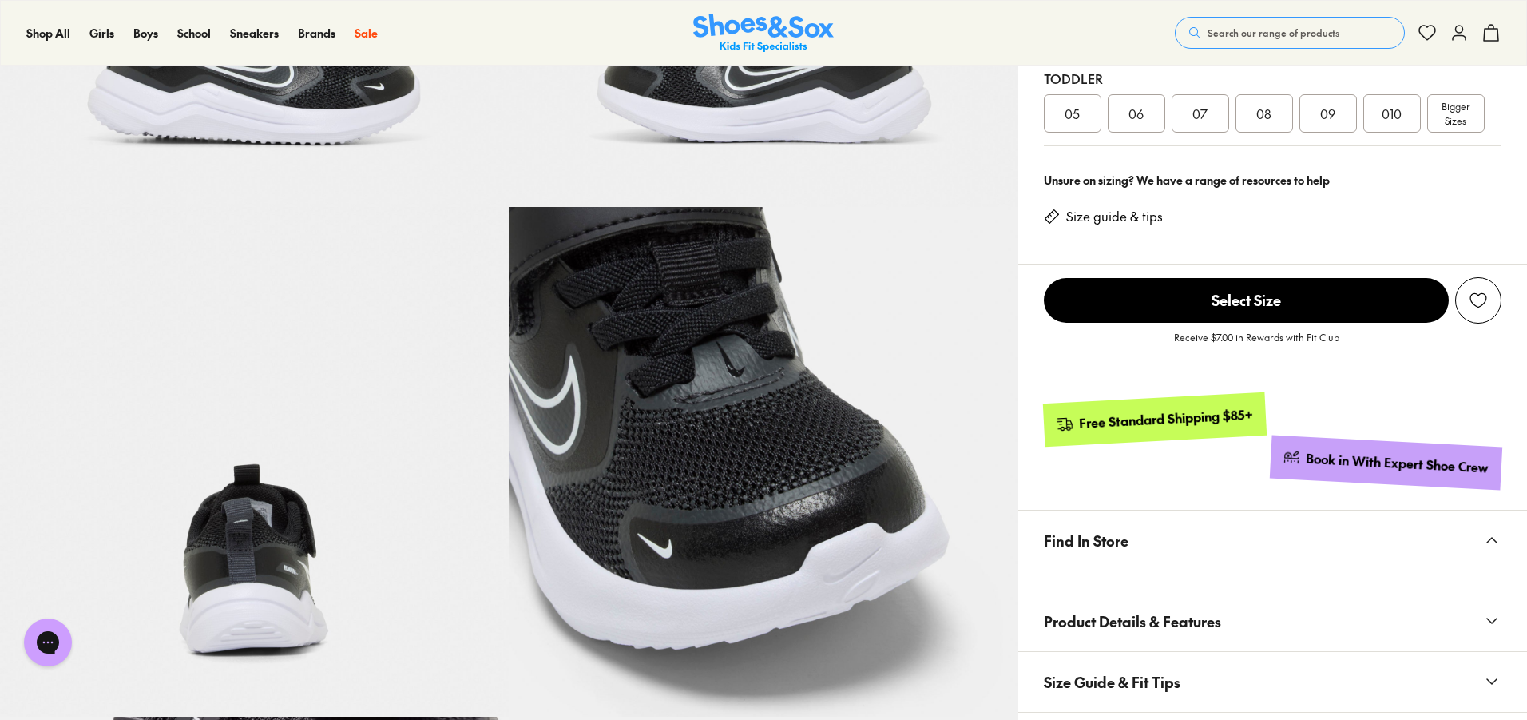
select select "*"
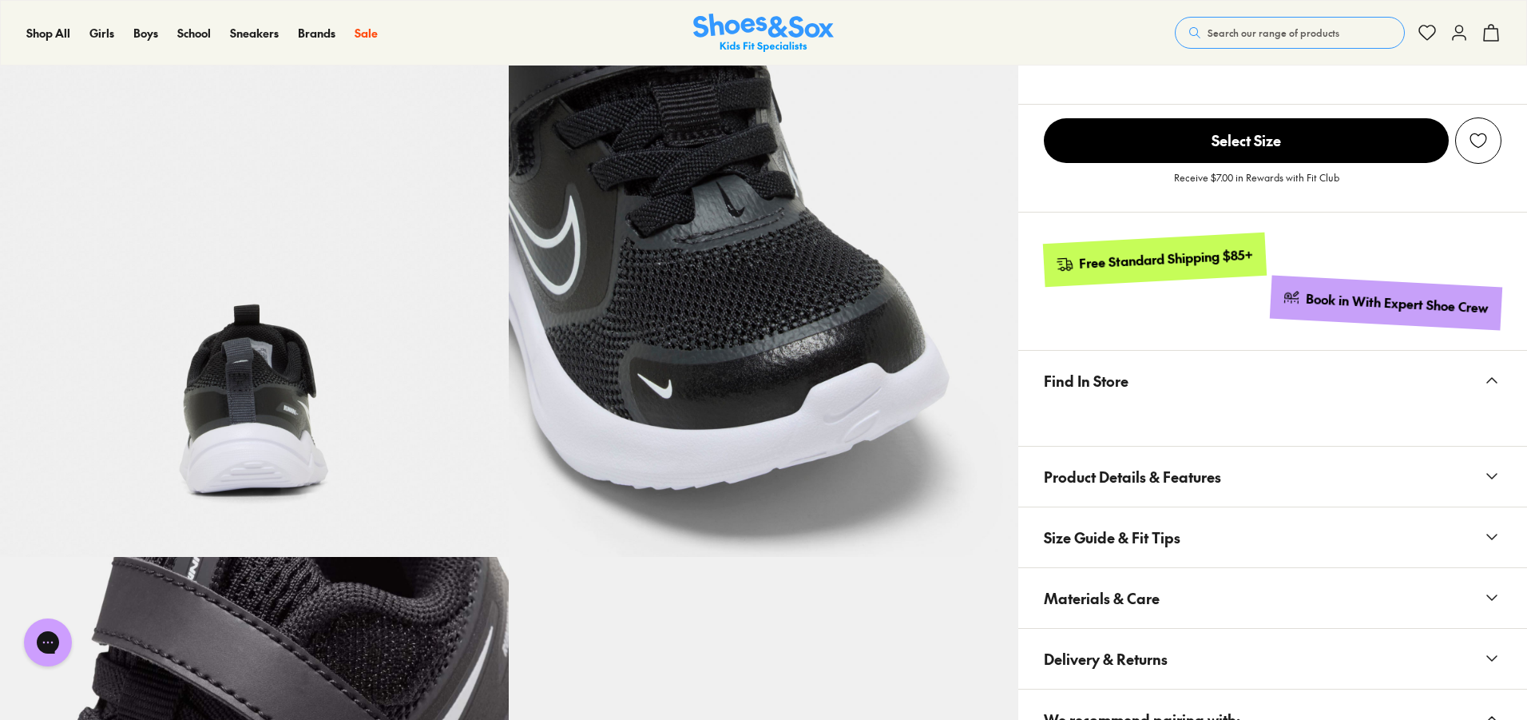
click at [1272, 554] on button "Size Guide & Fit Tips" at bounding box center [1273, 537] width 509 height 60
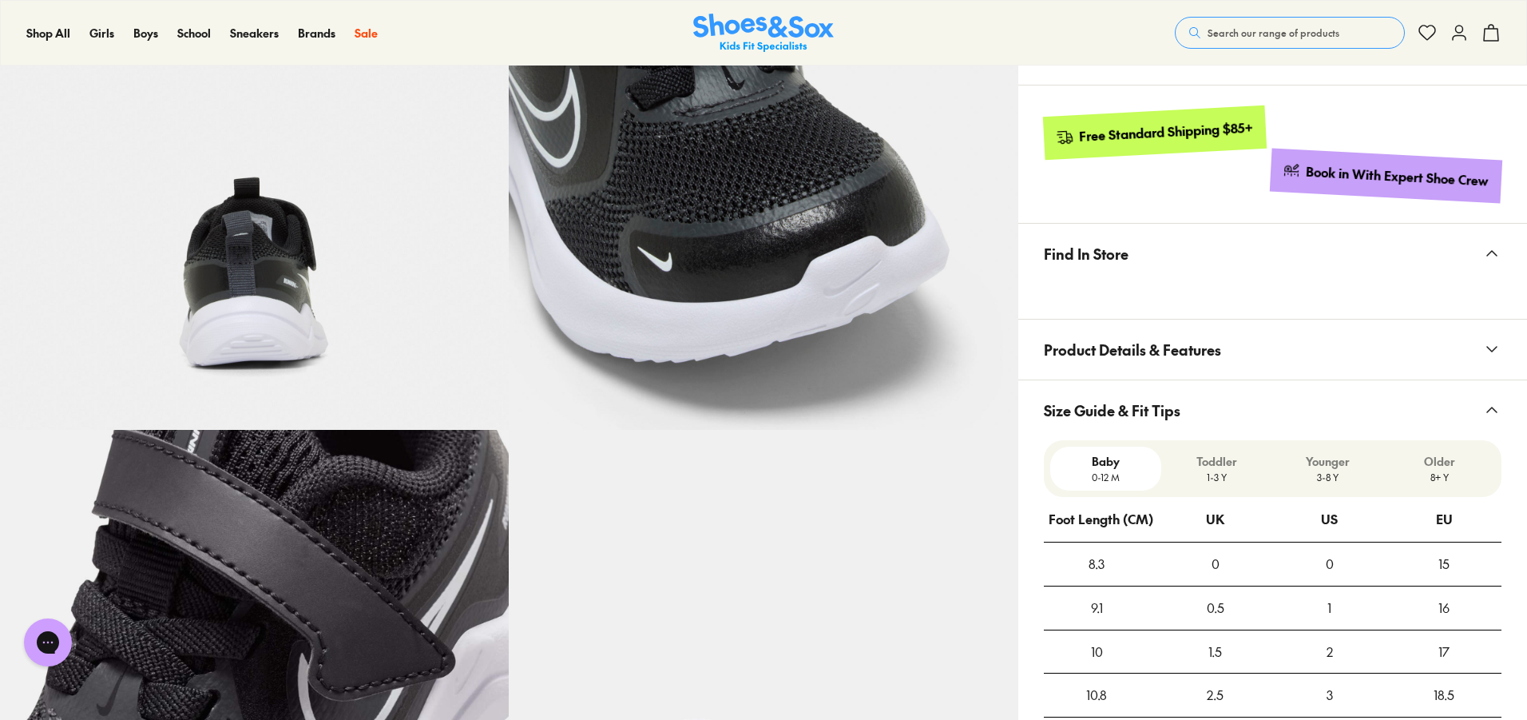
scroll to position [959, 0]
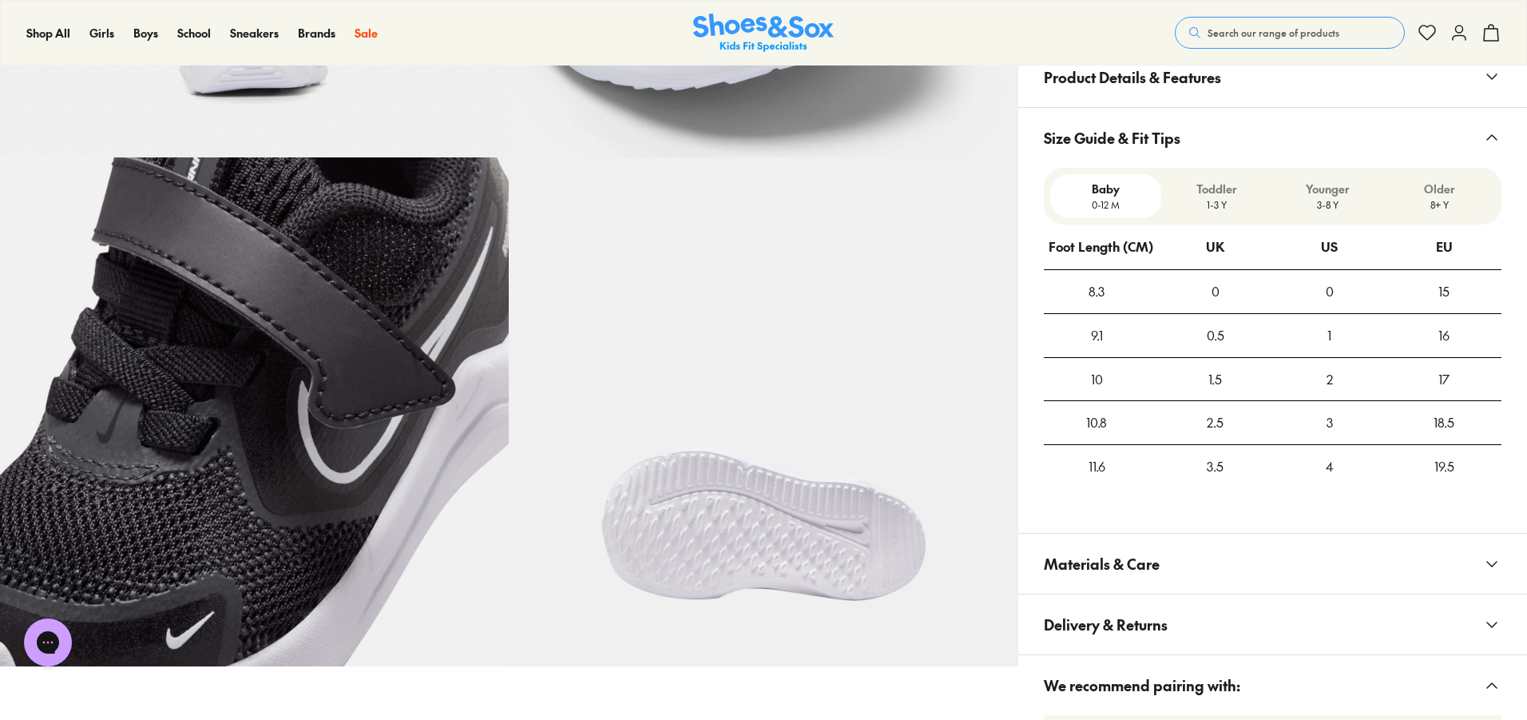
click at [1272, 553] on button "Materials & Care" at bounding box center [1273, 564] width 509 height 60
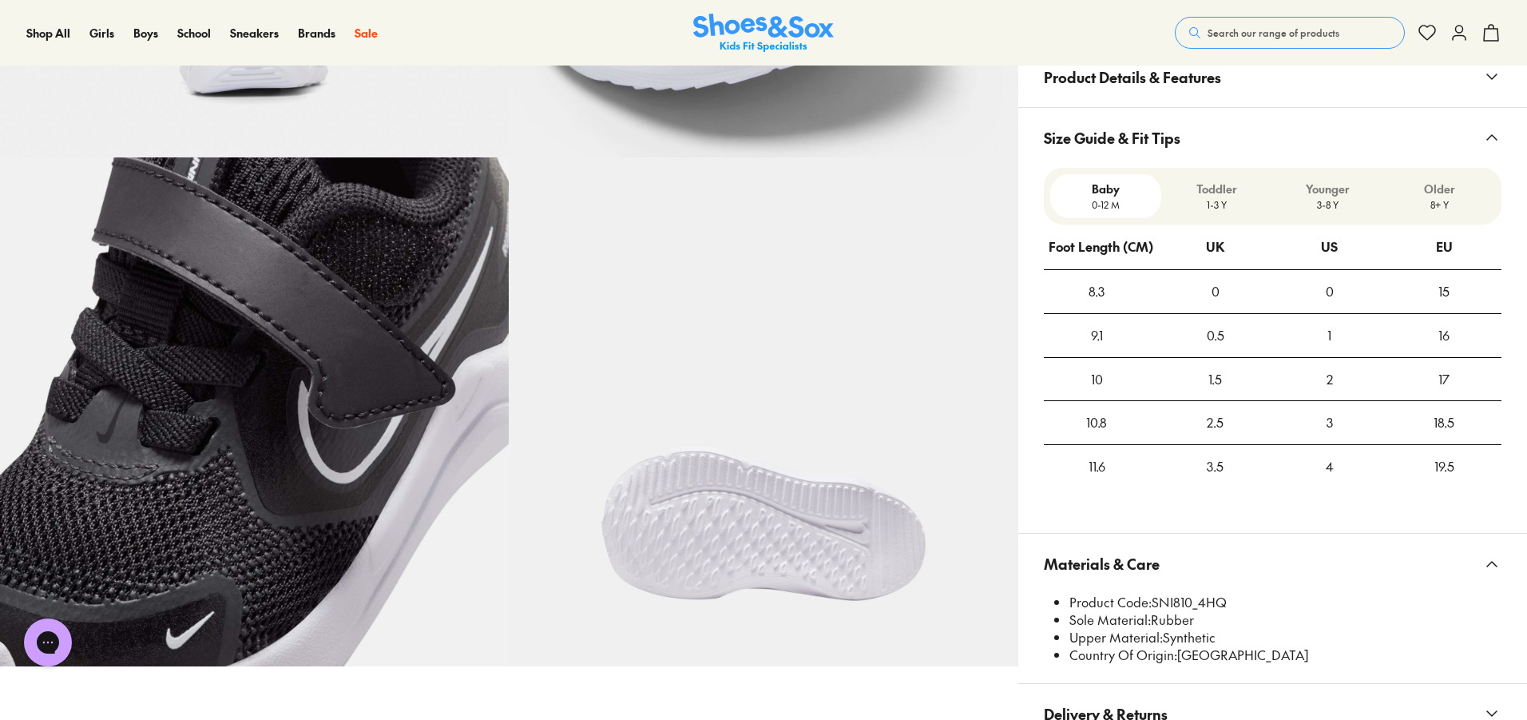
click at [1252, 30] on span "Search our range of products" at bounding box center [1274, 33] width 132 height 14
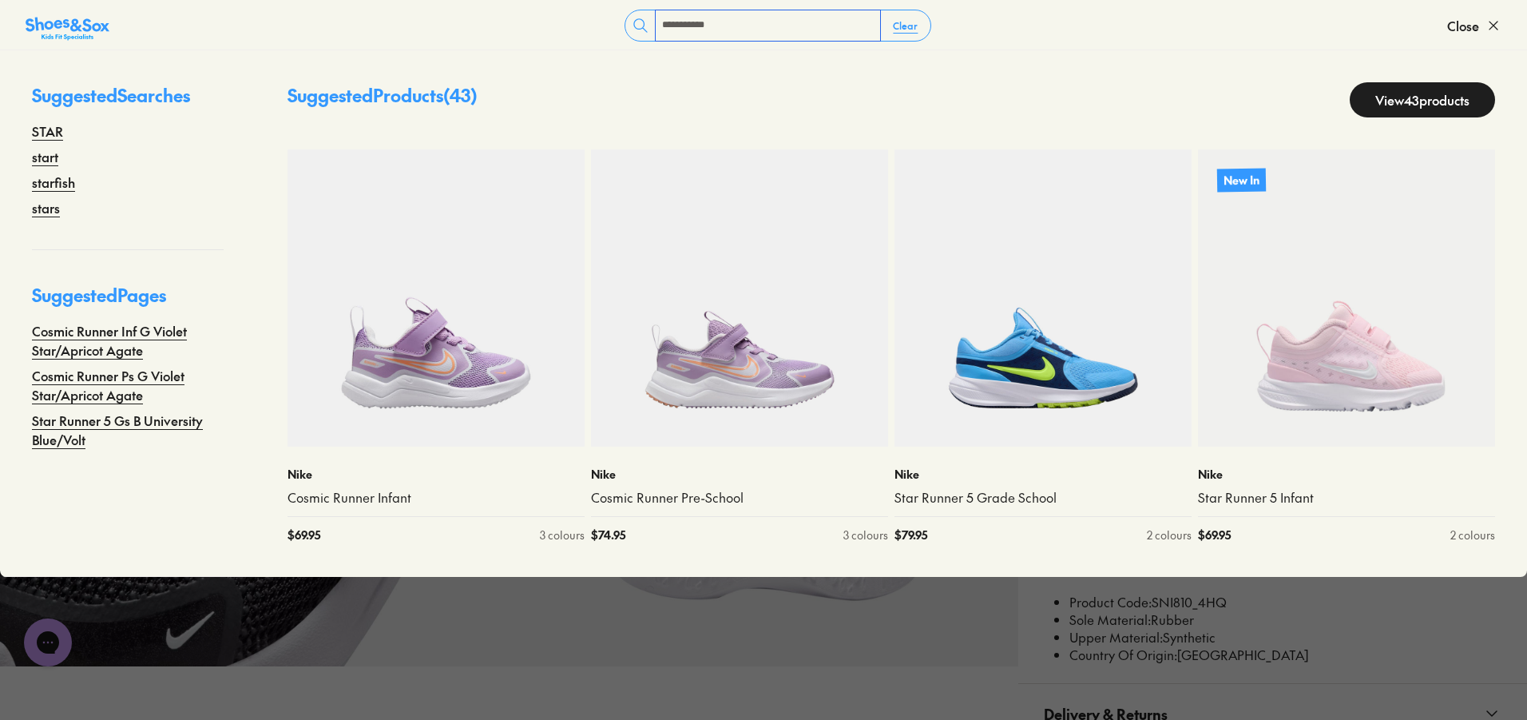
type input "**********"
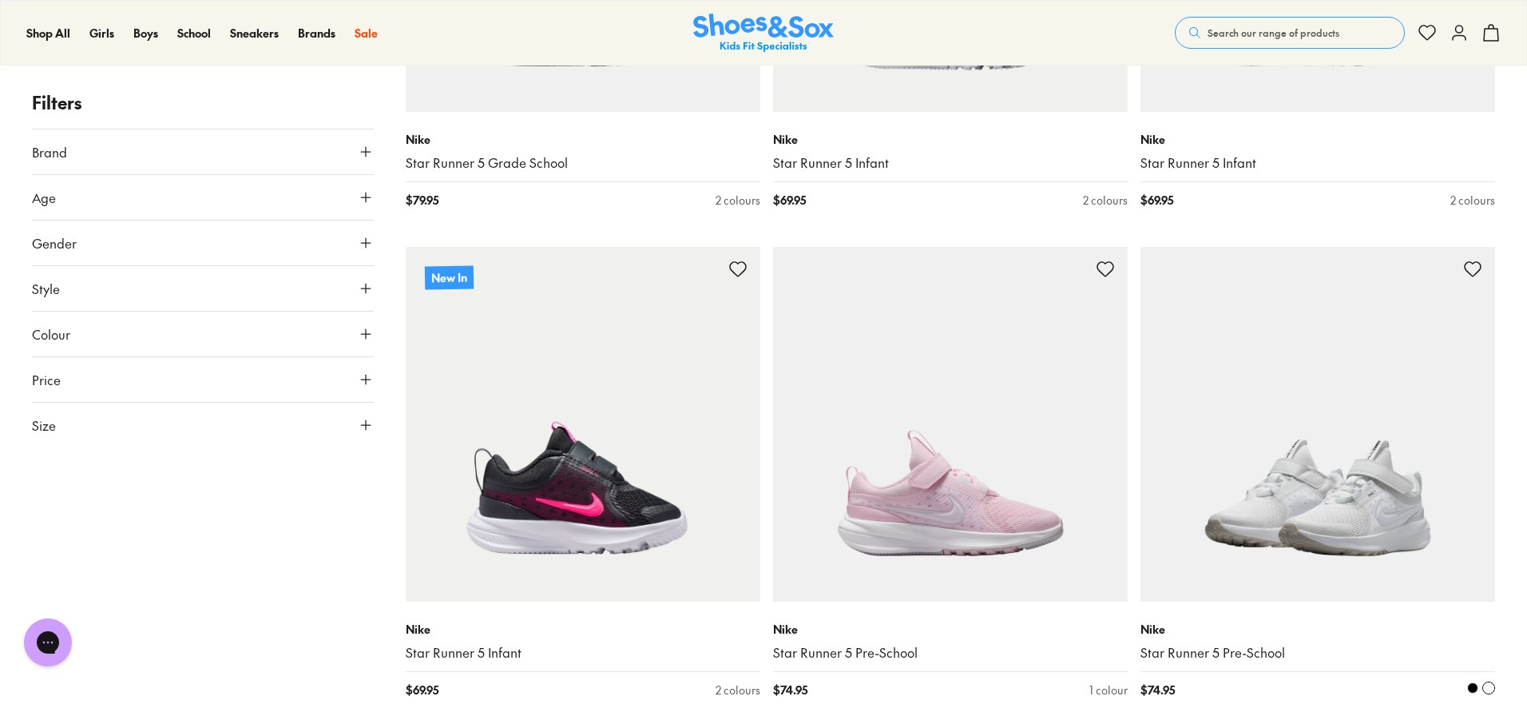
scroll to position [320, 0]
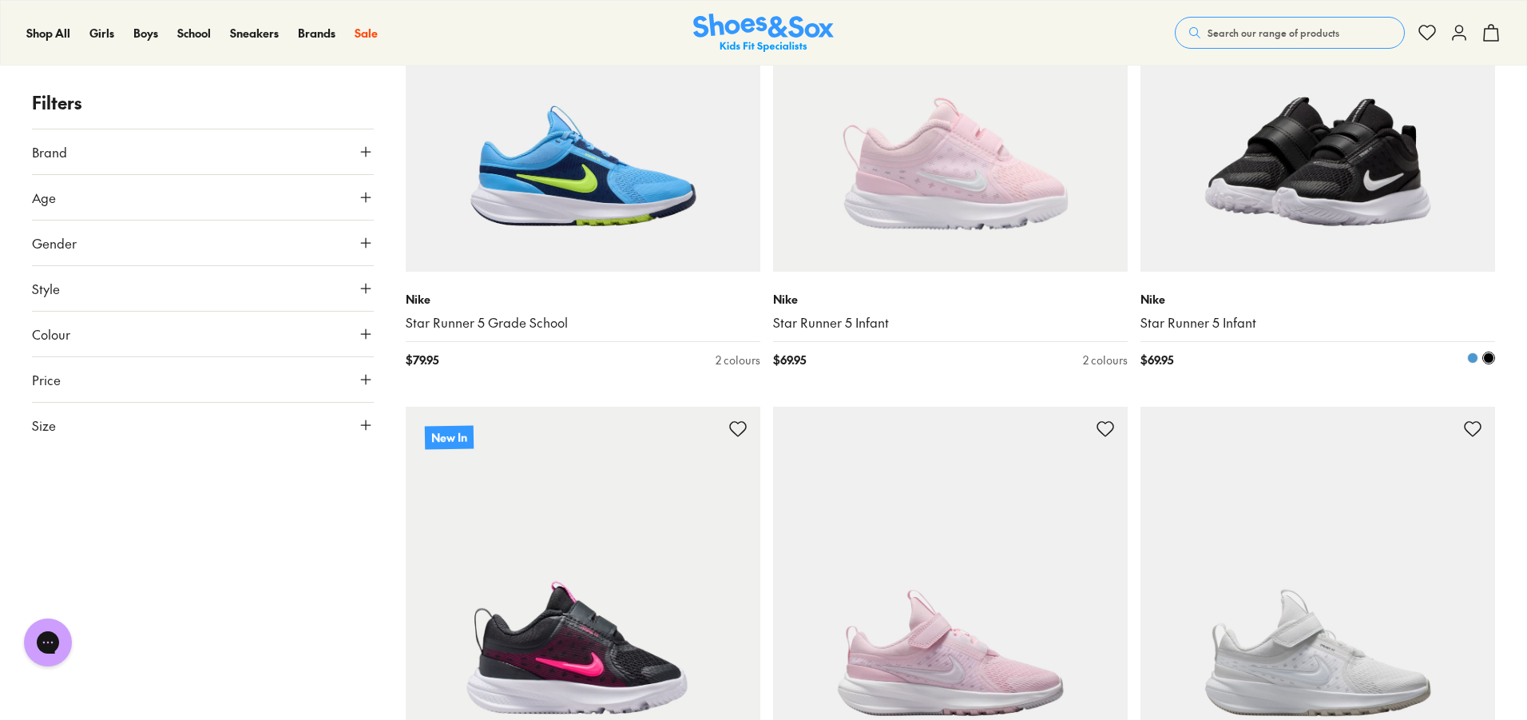
click at [1369, 241] on img at bounding box center [1318, 94] width 355 height 355
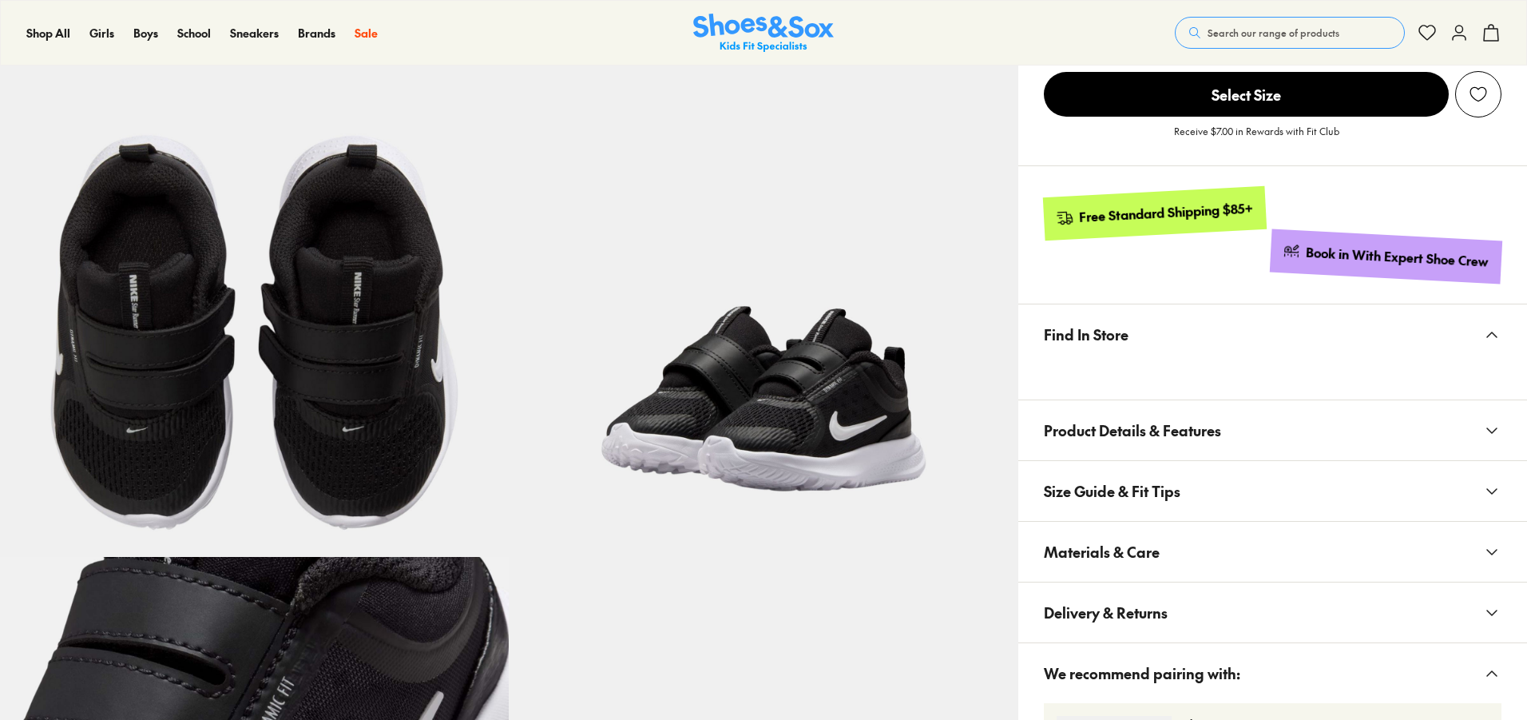
scroll to position [876, 0]
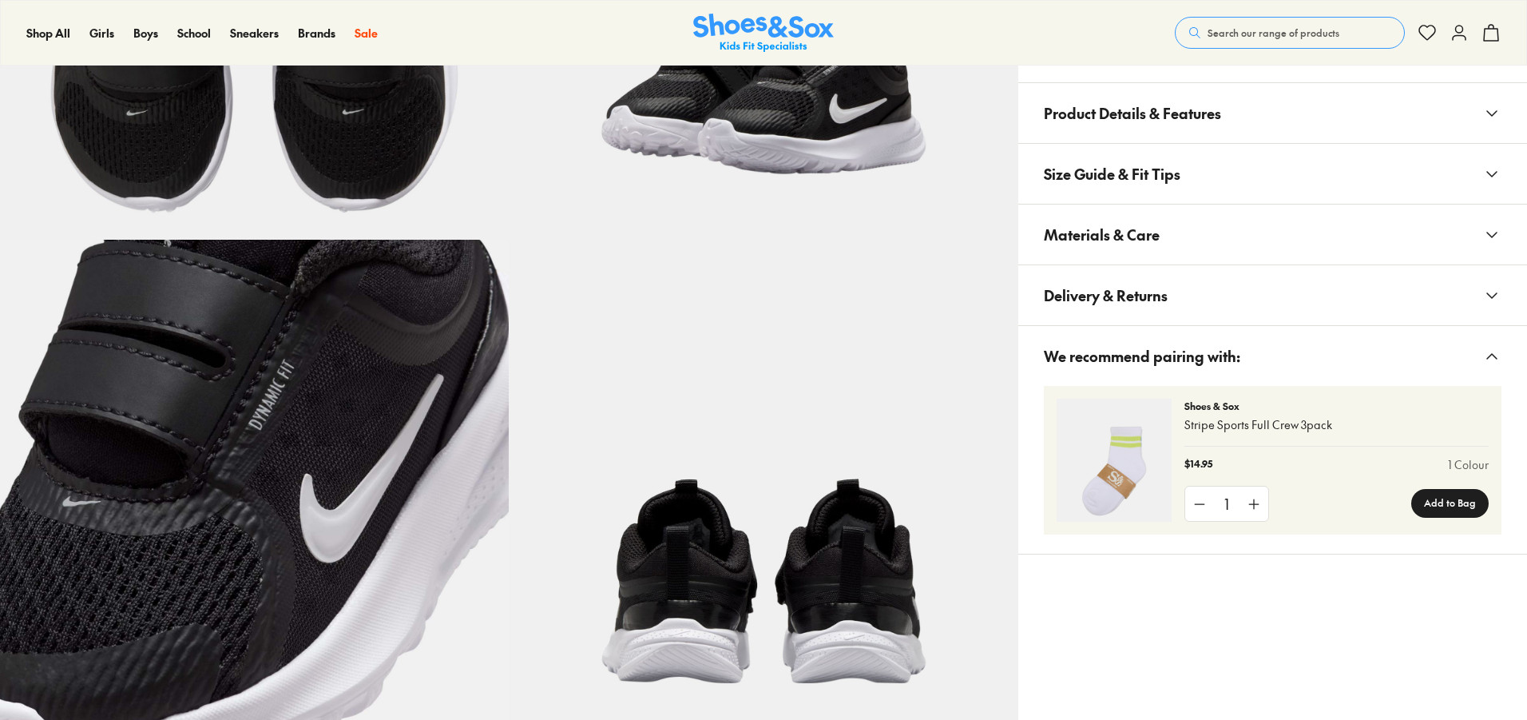
select select "*"
click at [1198, 252] on button "Materials & Care" at bounding box center [1273, 235] width 509 height 60
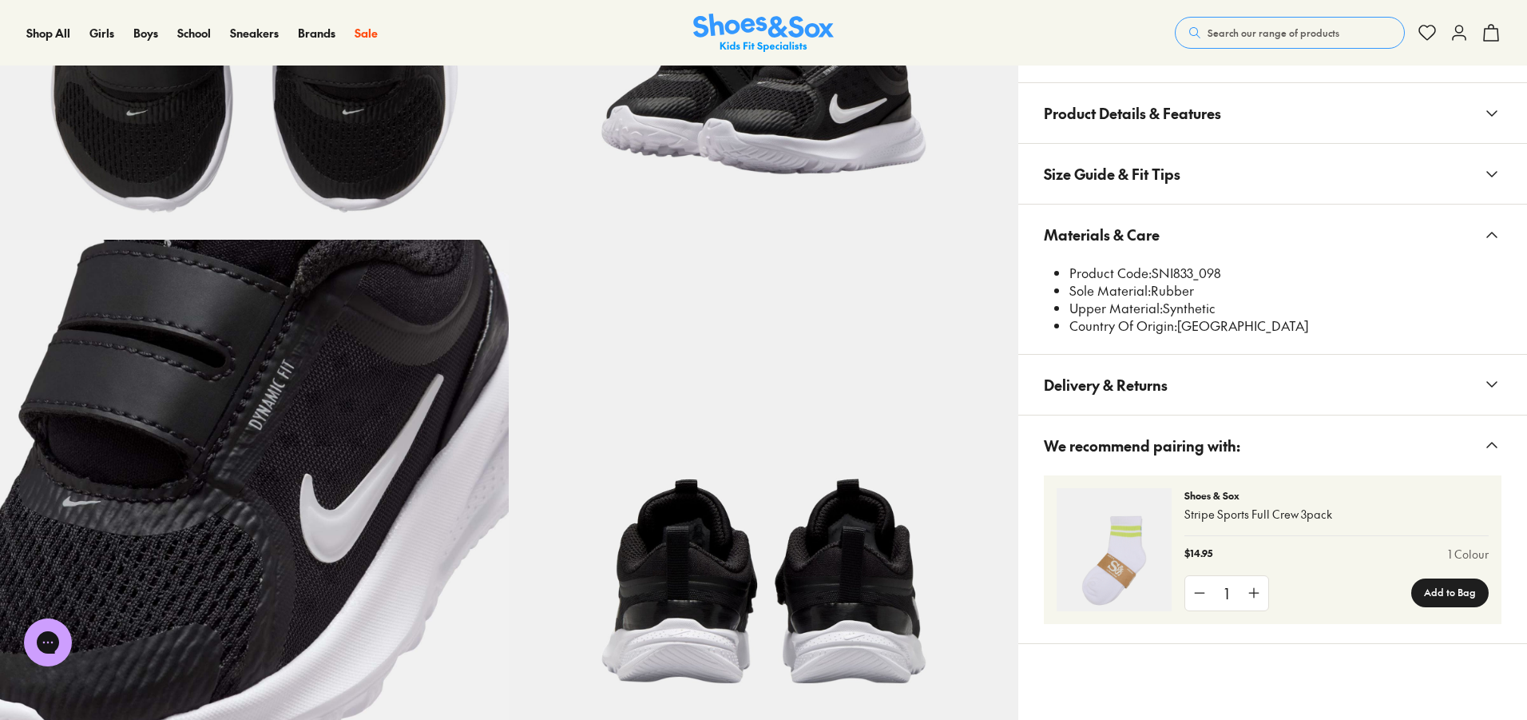
click at [1265, 22] on button "Search our range of products" at bounding box center [1290, 33] width 230 height 32
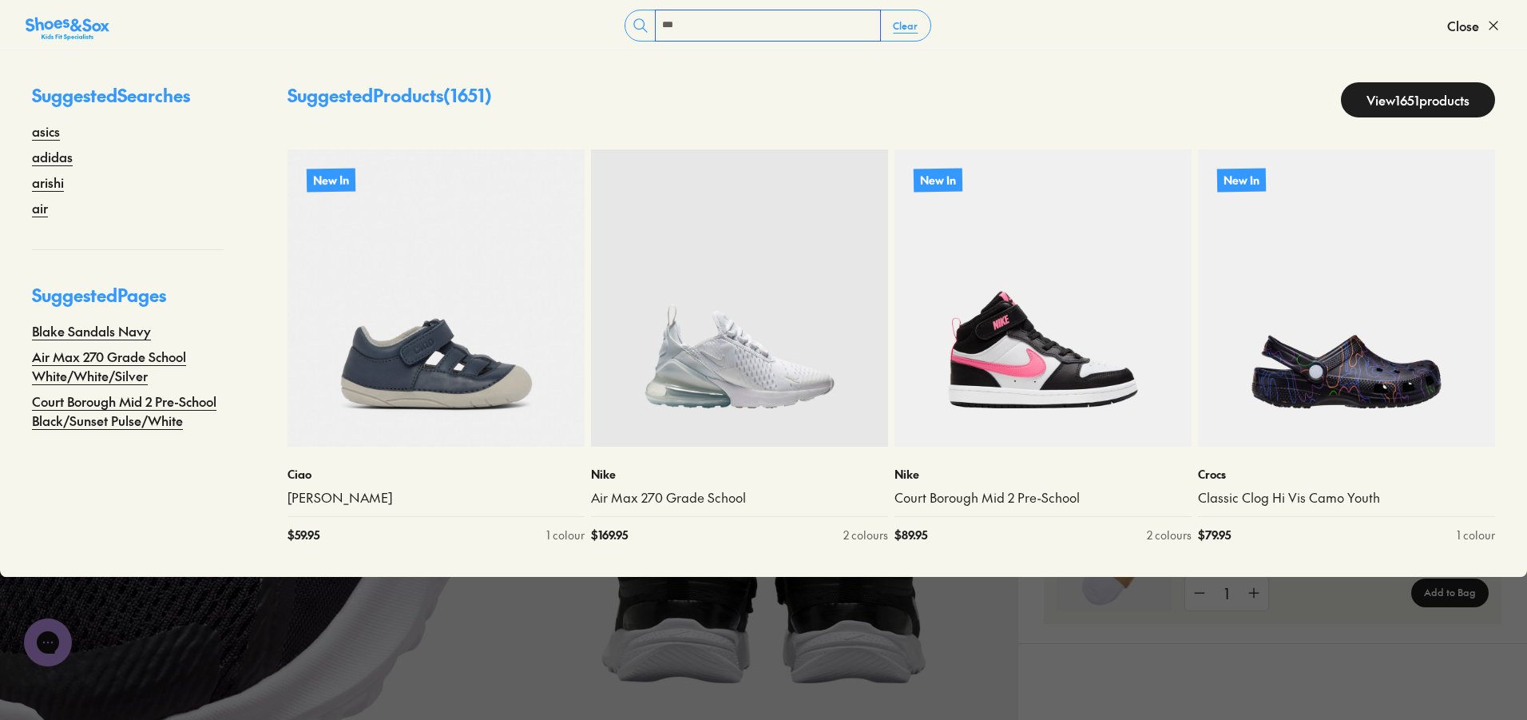
type input "***"
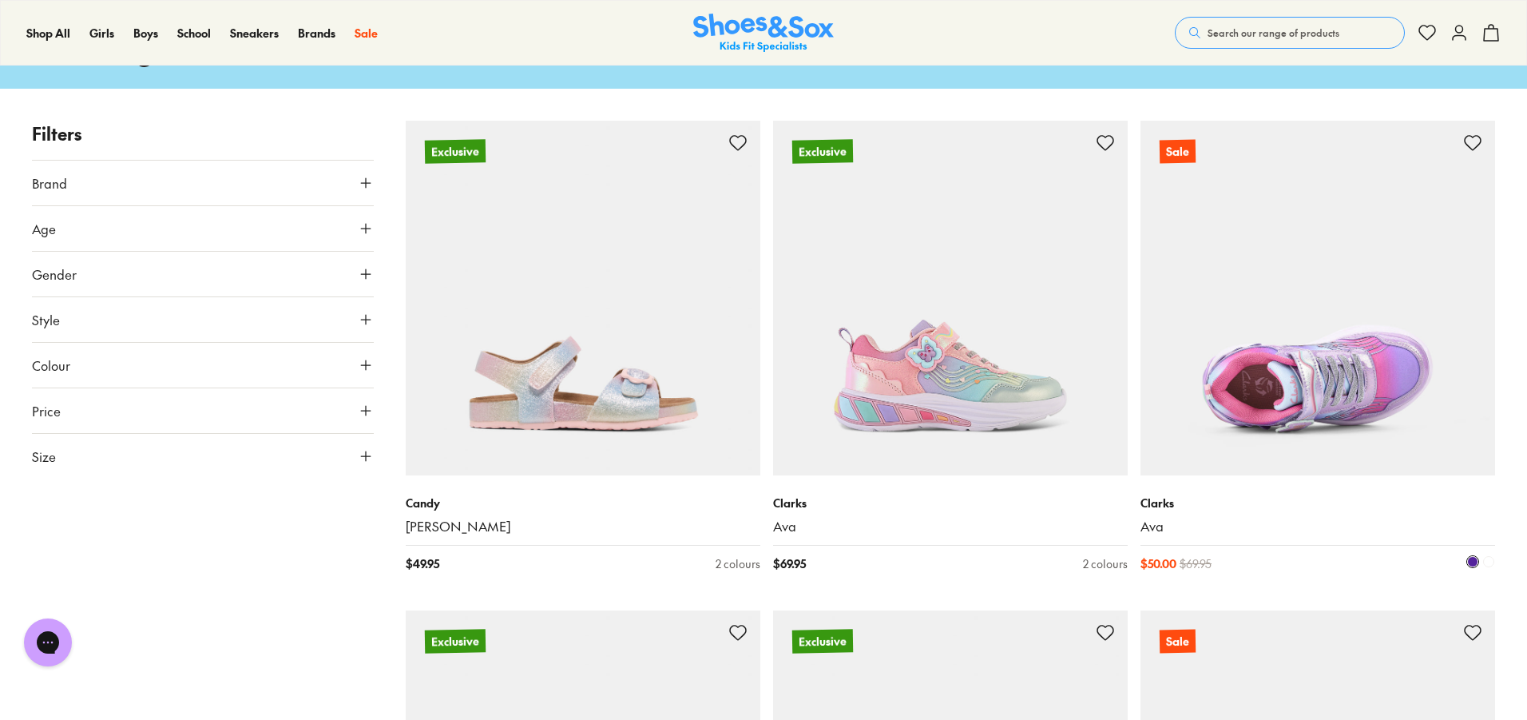
scroll to position [399, 0]
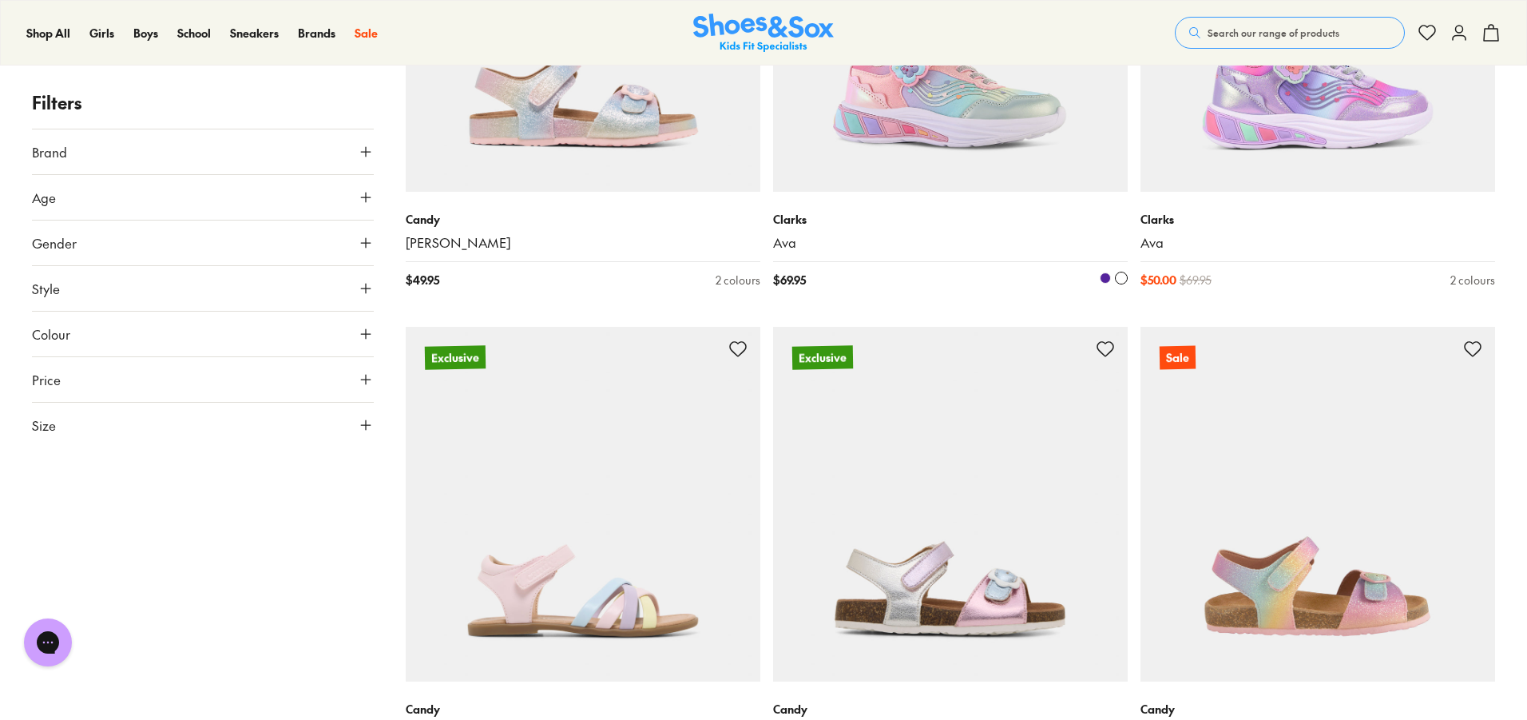
click at [975, 157] on img at bounding box center [950, 14] width 355 height 355
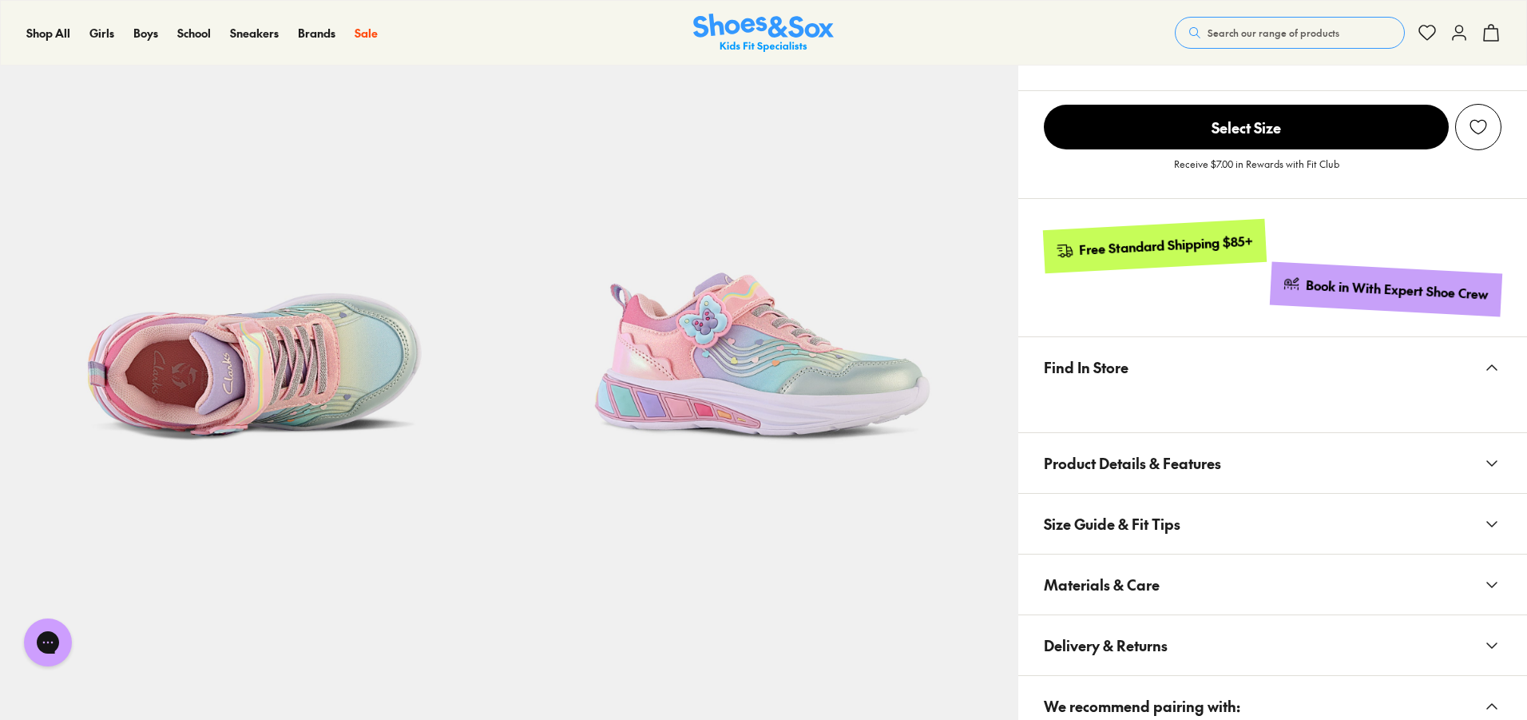
select select "*"
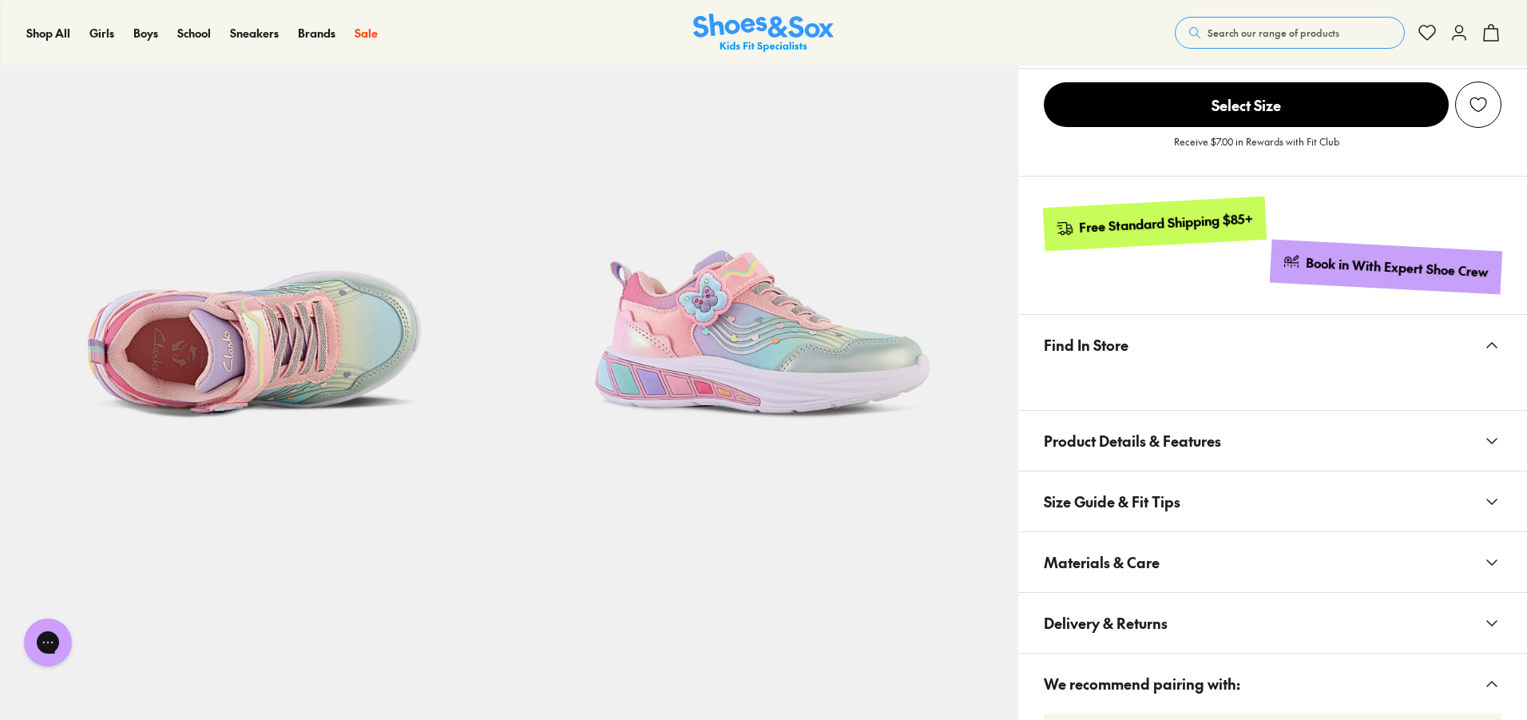
click at [1331, 575] on button "Materials & Care" at bounding box center [1273, 562] width 509 height 60
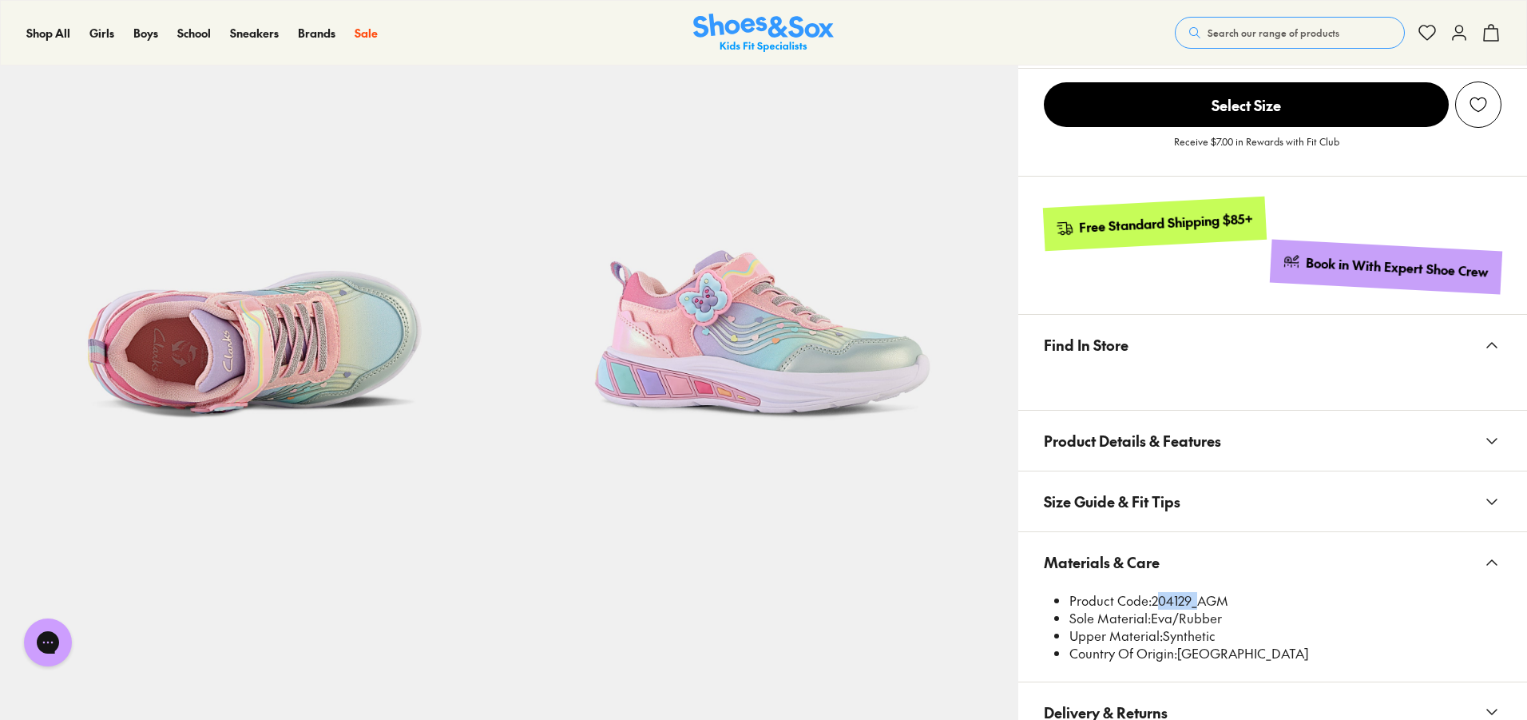
drag, startPoint x: 1154, startPoint y: 602, endPoint x: 1193, endPoint y: 601, distance: 38.4
click at [1193, 601] on li "Product Code: 204129_AGM" at bounding box center [1286, 601] width 432 height 18
copy li "204129"
click at [1271, 40] on button "Search our range of products" at bounding box center [1290, 33] width 230 height 32
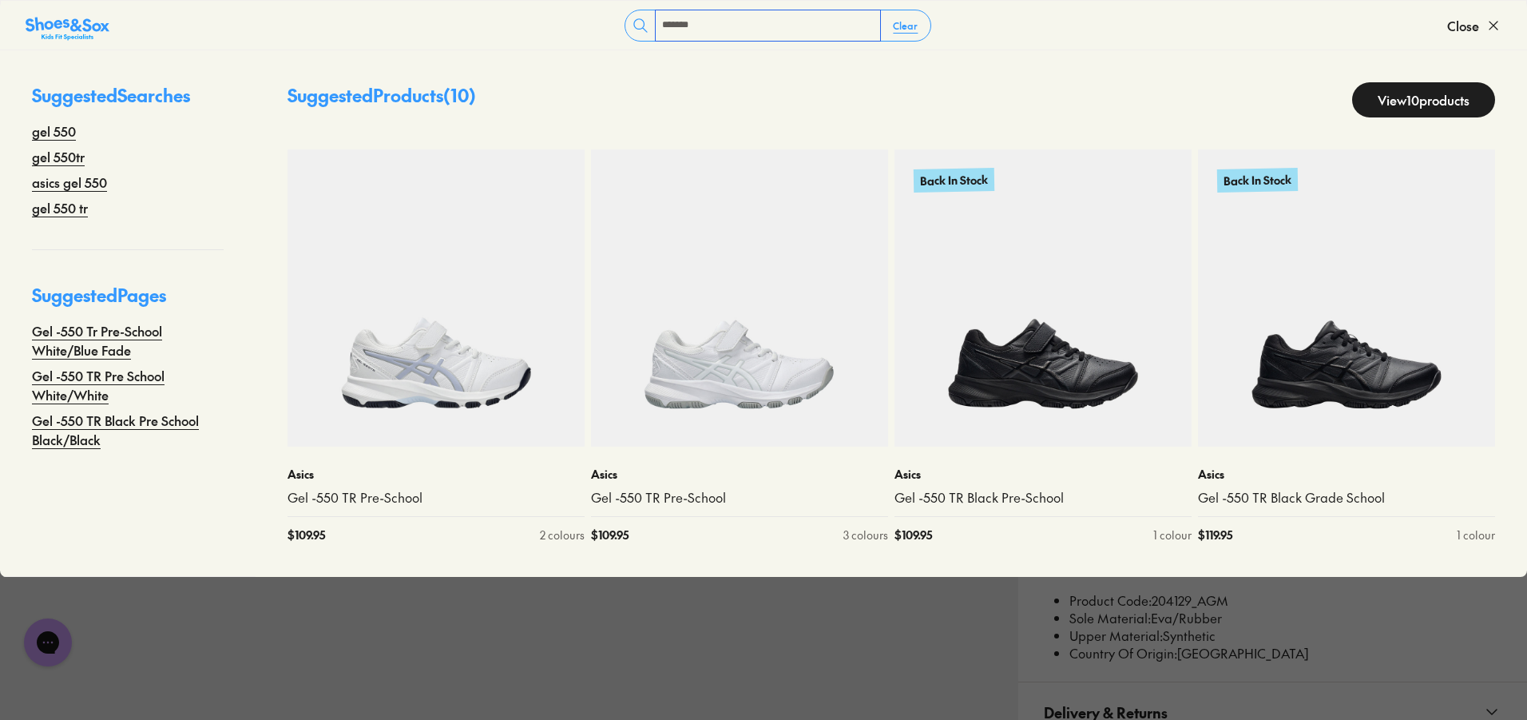
type input "*******"
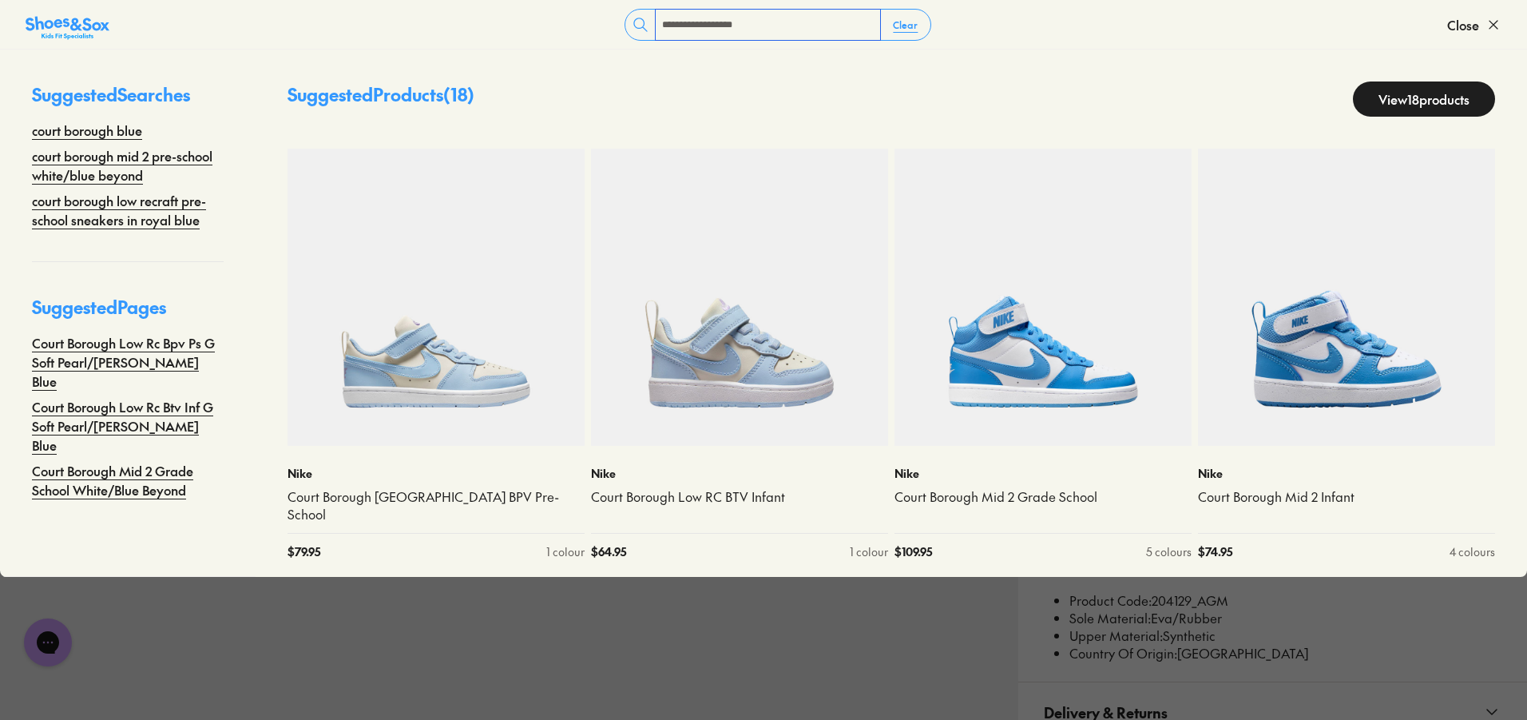
type input "**********"
click at [1386, 109] on link "View 18 products" at bounding box center [1424, 98] width 142 height 35
